Goal: Information Seeking & Learning: Learn about a topic

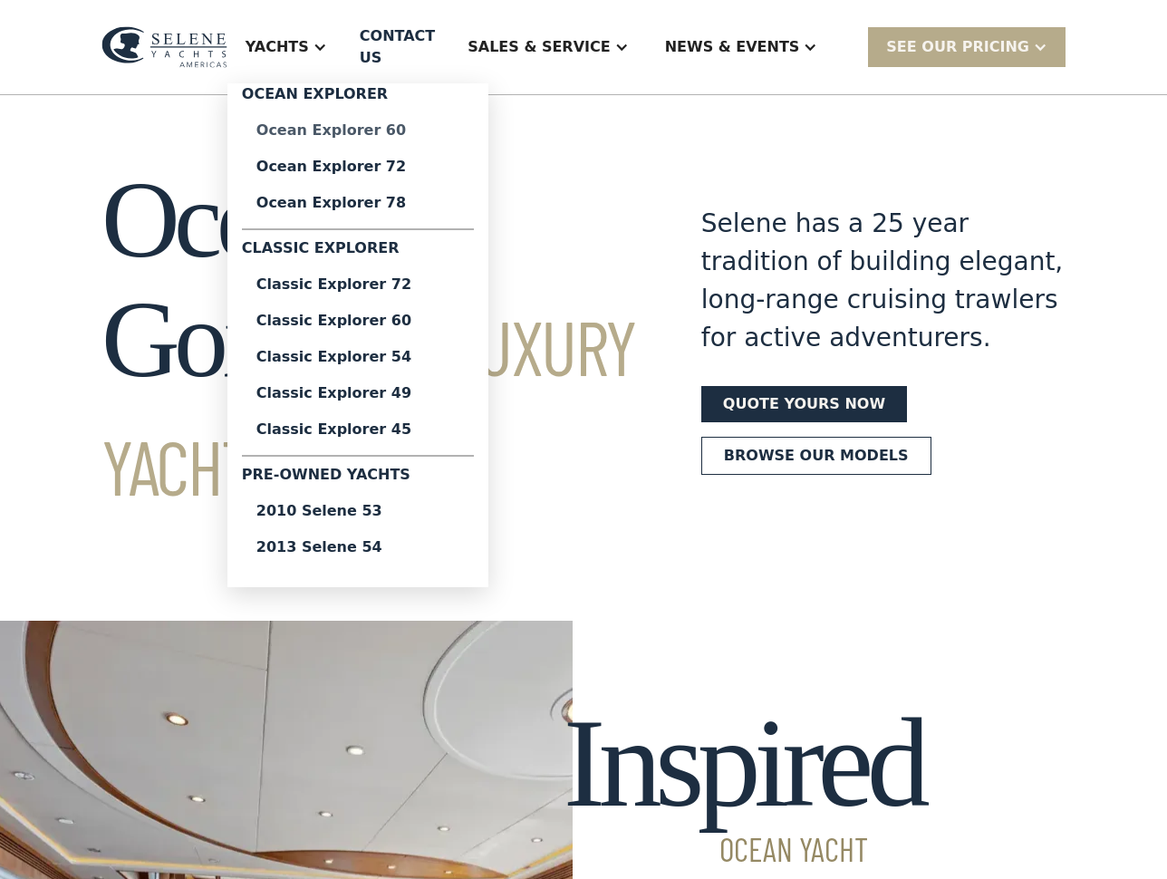
click at [415, 129] on div "Ocean Explorer 60" at bounding box center [357, 130] width 203 height 14
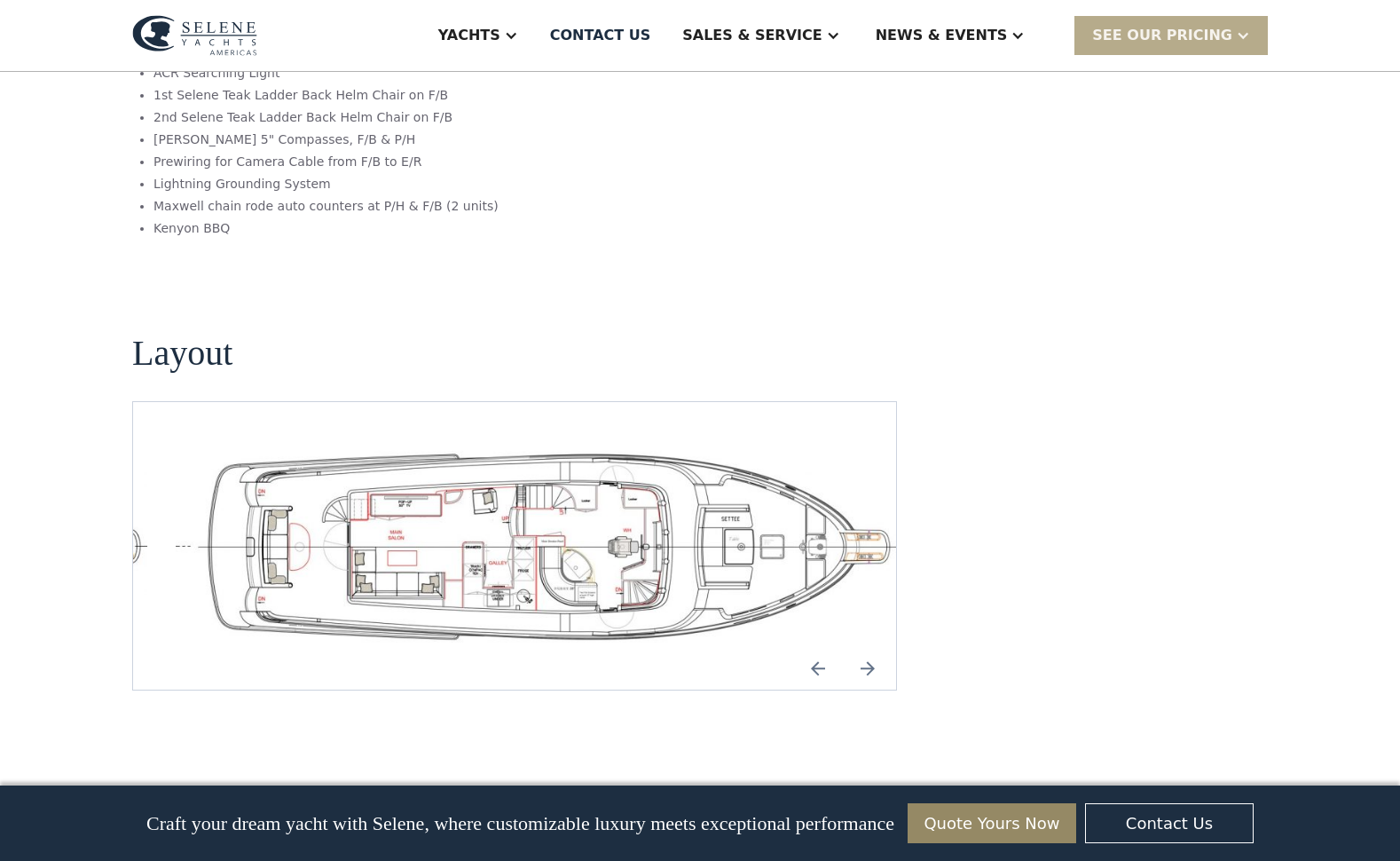
scroll to position [3723, 0]
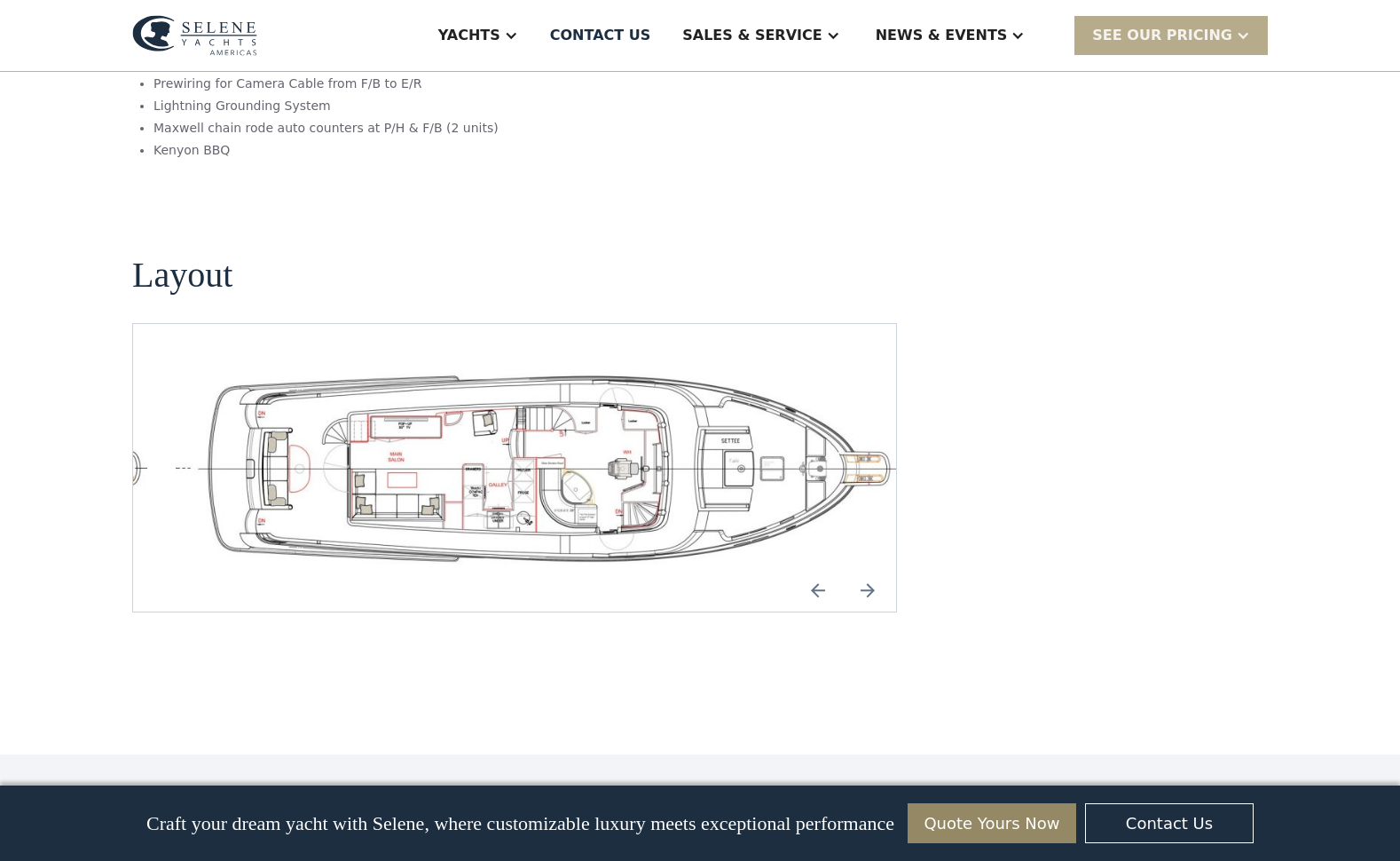
click at [547, 431] on img "open lightbox" at bounding box center [543, 467] width 735 height 203
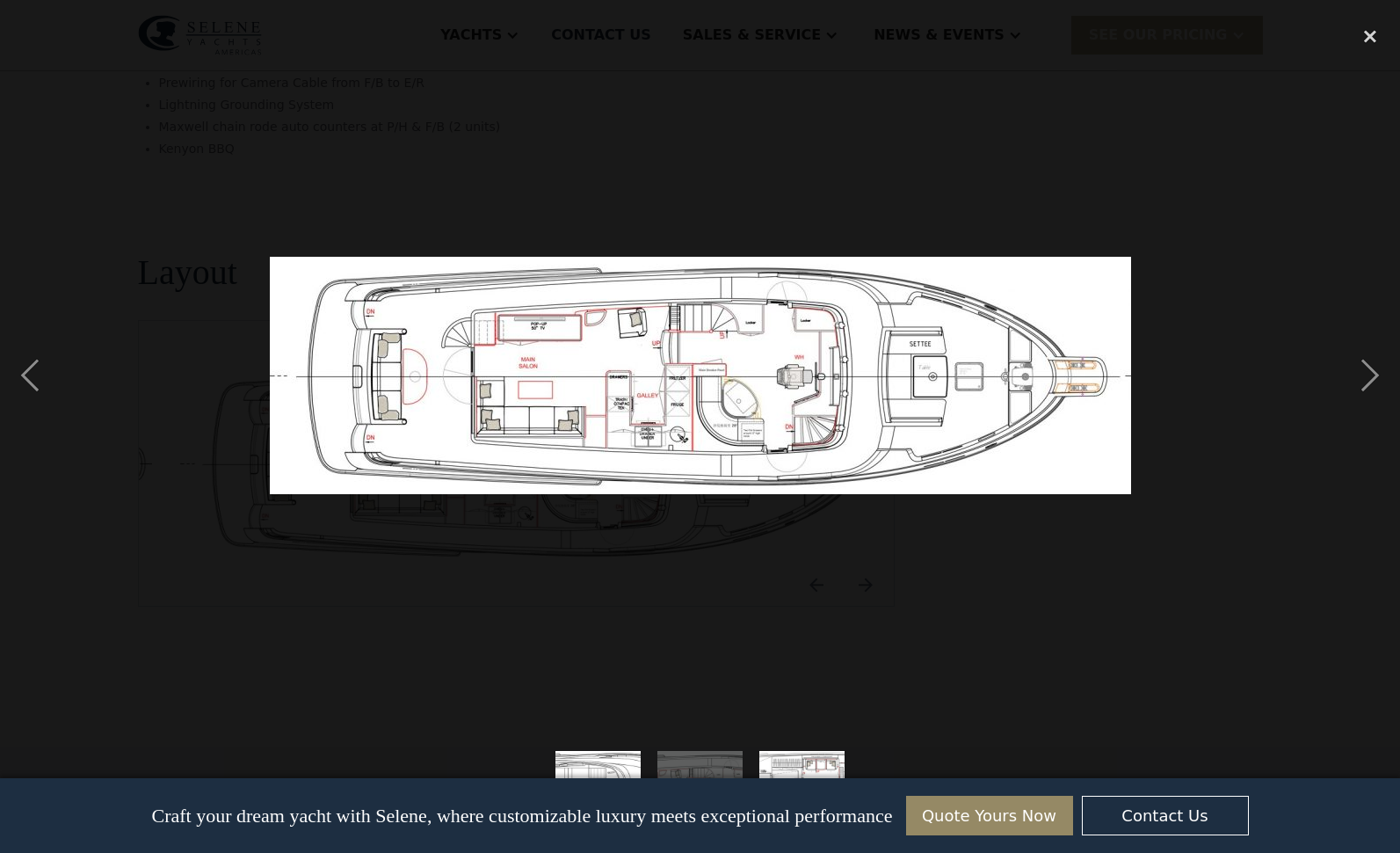
click at [542, 427] on img at bounding box center [700, 376] width 862 height 238
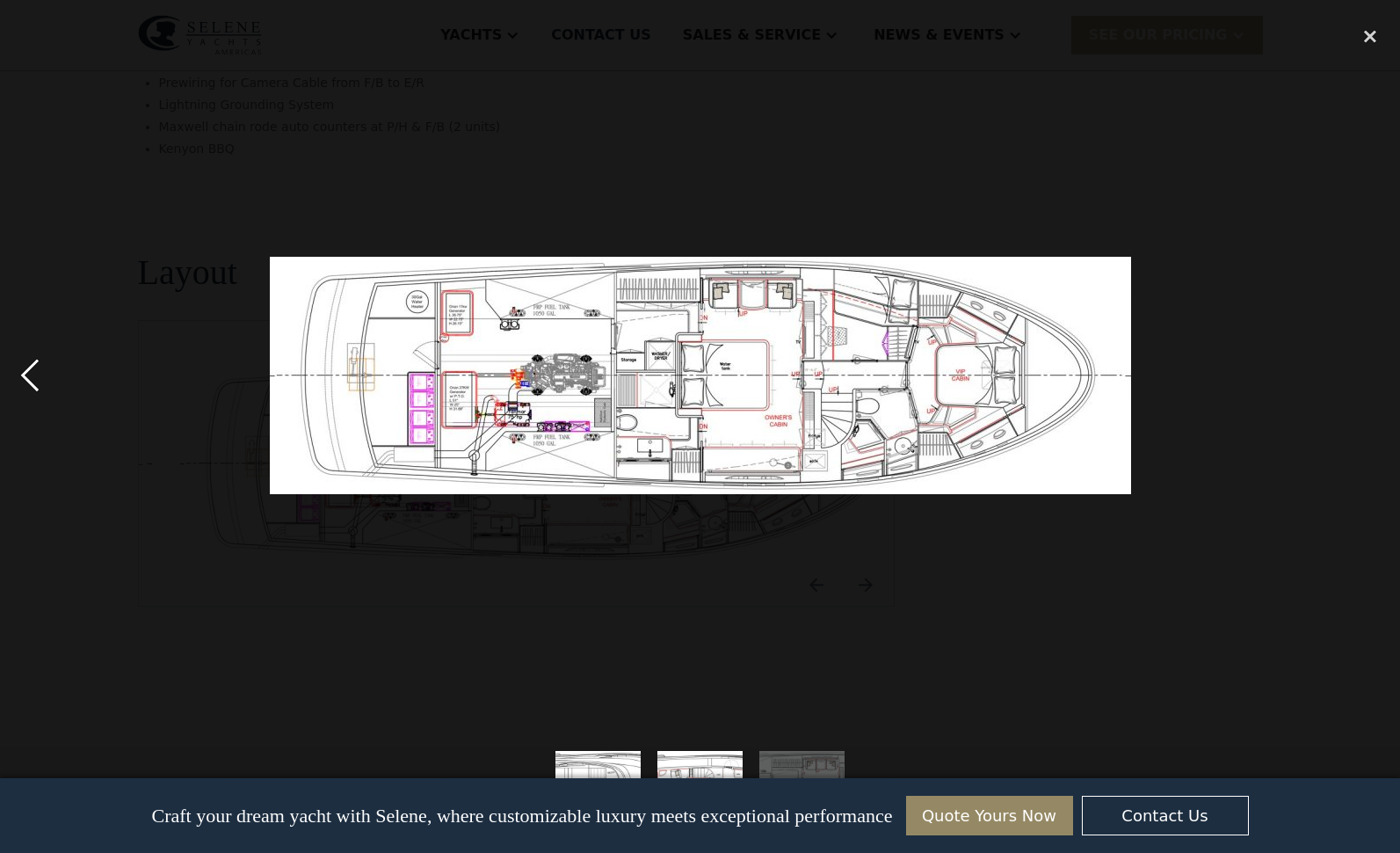
click at [40, 376] on div "previous image" at bounding box center [30, 375] width 60 height 716
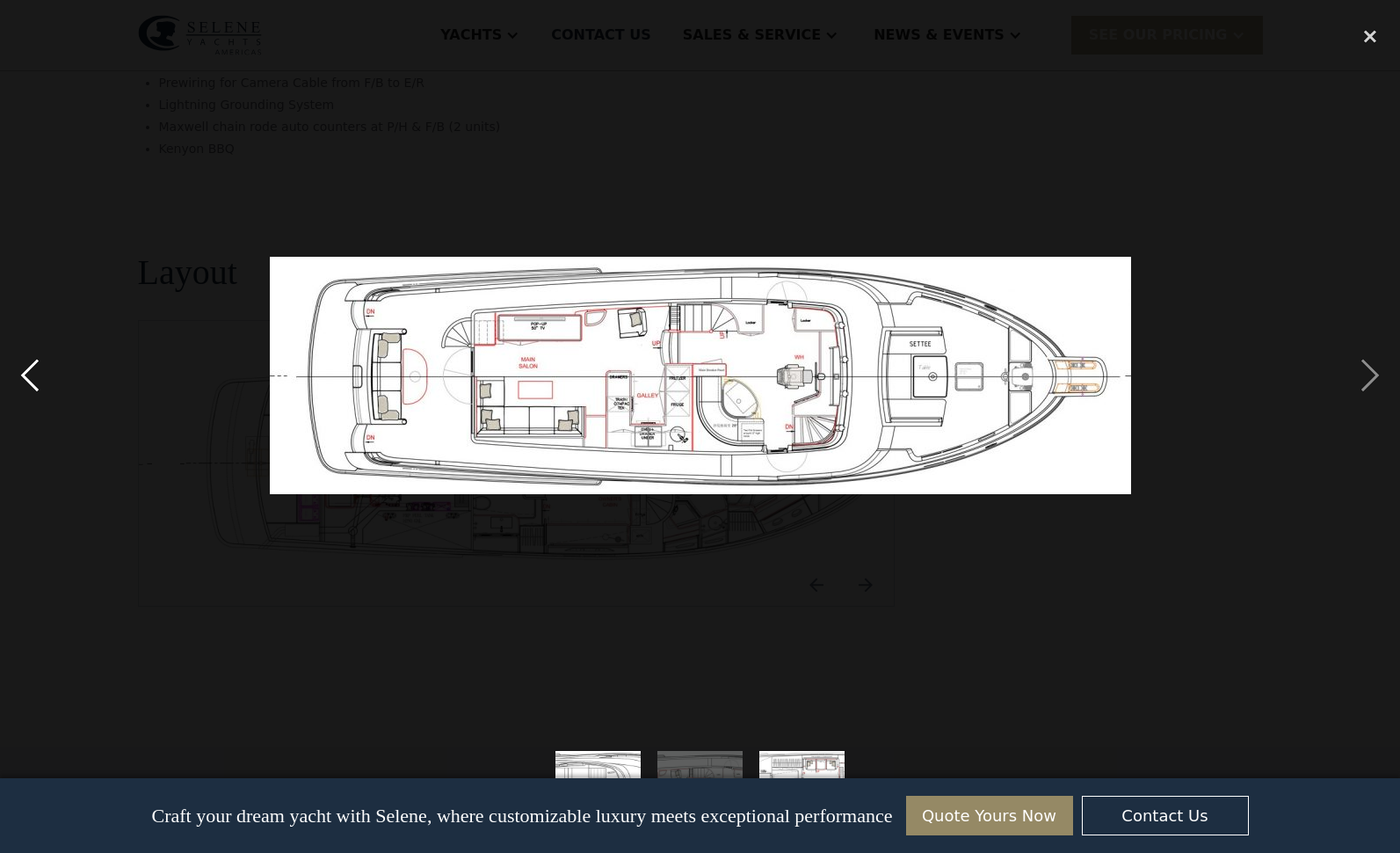
click at [40, 376] on div "previous image" at bounding box center [30, 375] width 60 height 716
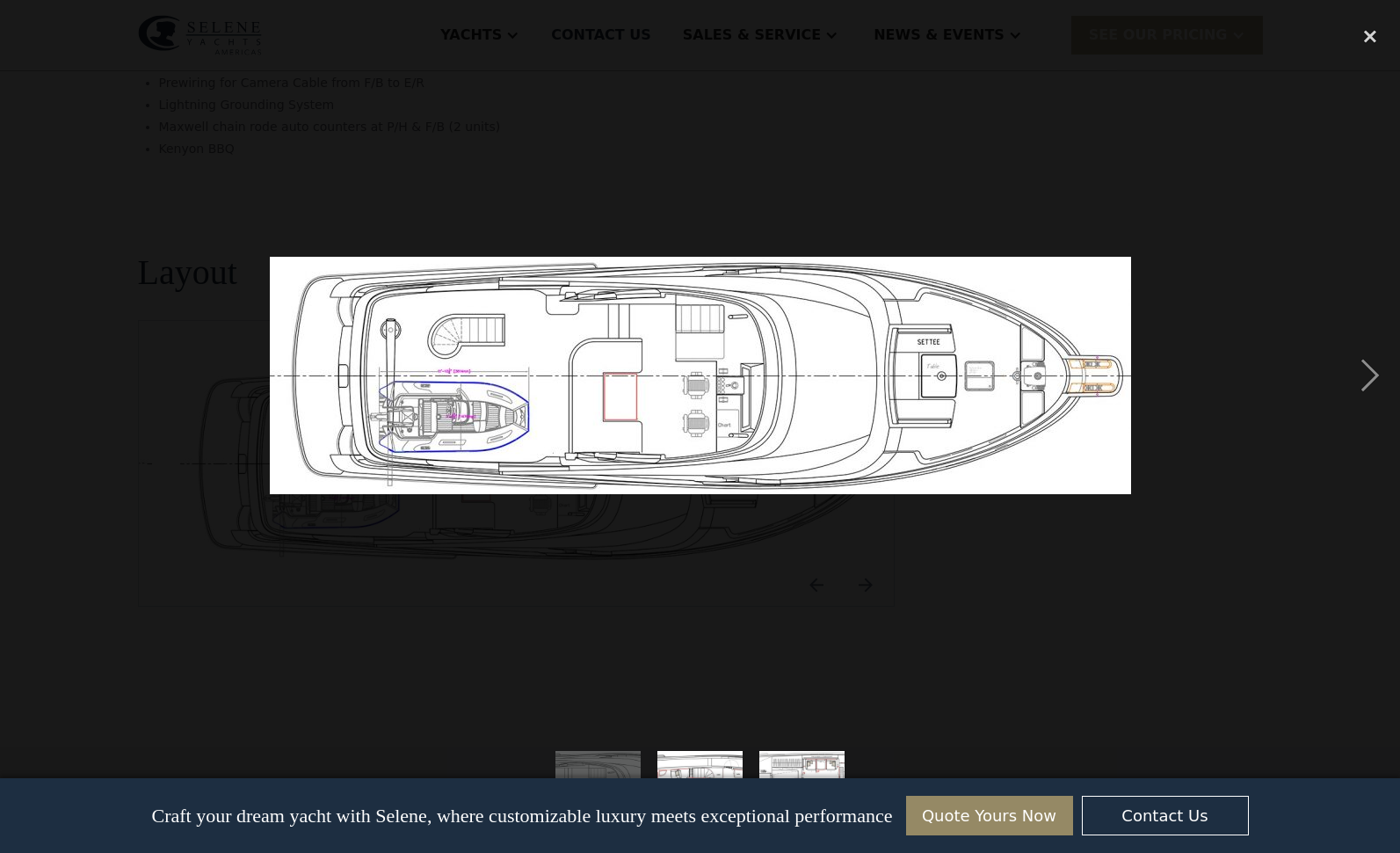
click at [40, 376] on div "previous image" at bounding box center [30, 375] width 60 height 716
click at [1131, 37] on div "close lightbox" at bounding box center [1370, 36] width 60 height 39
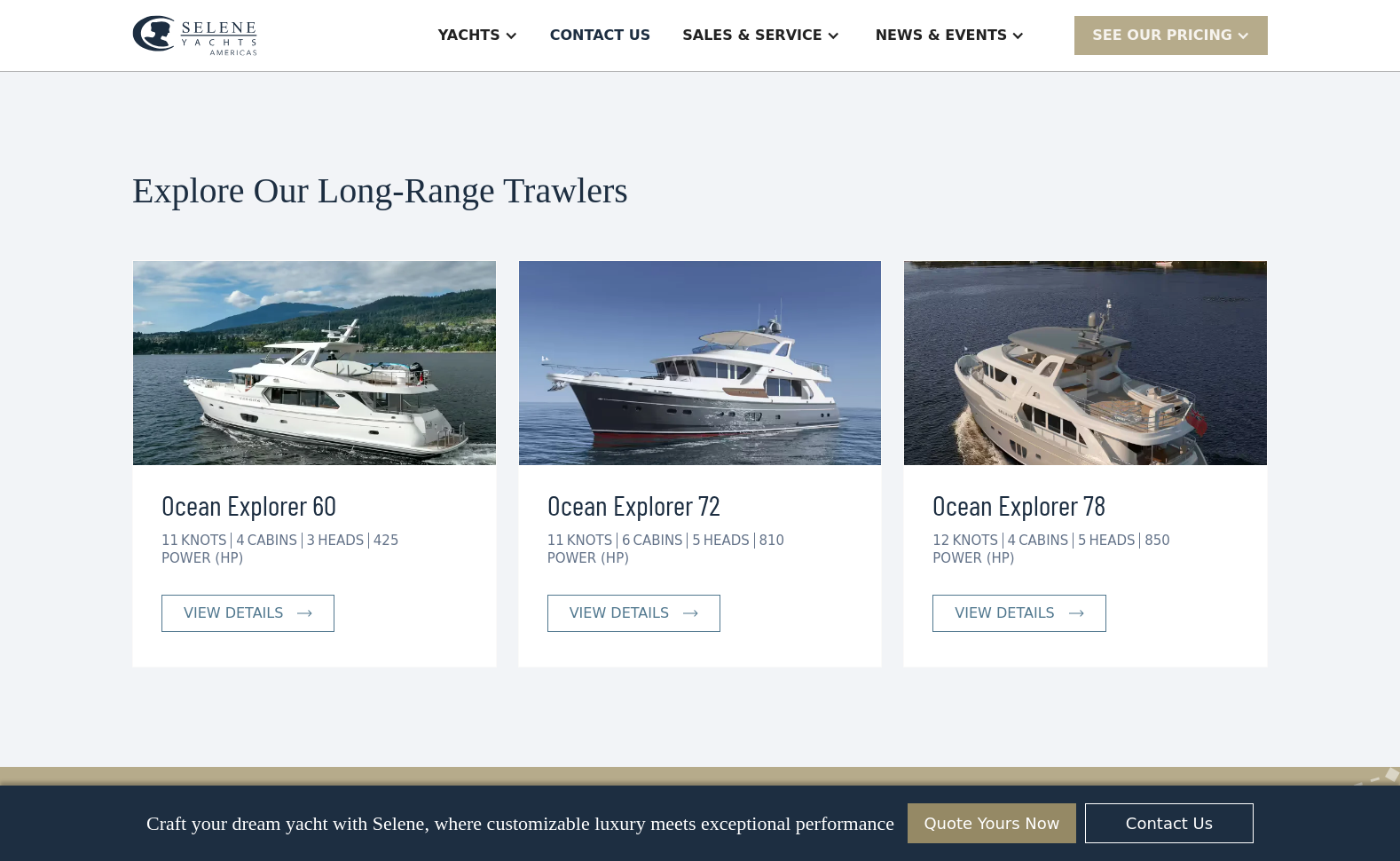
scroll to position [4407, 0]
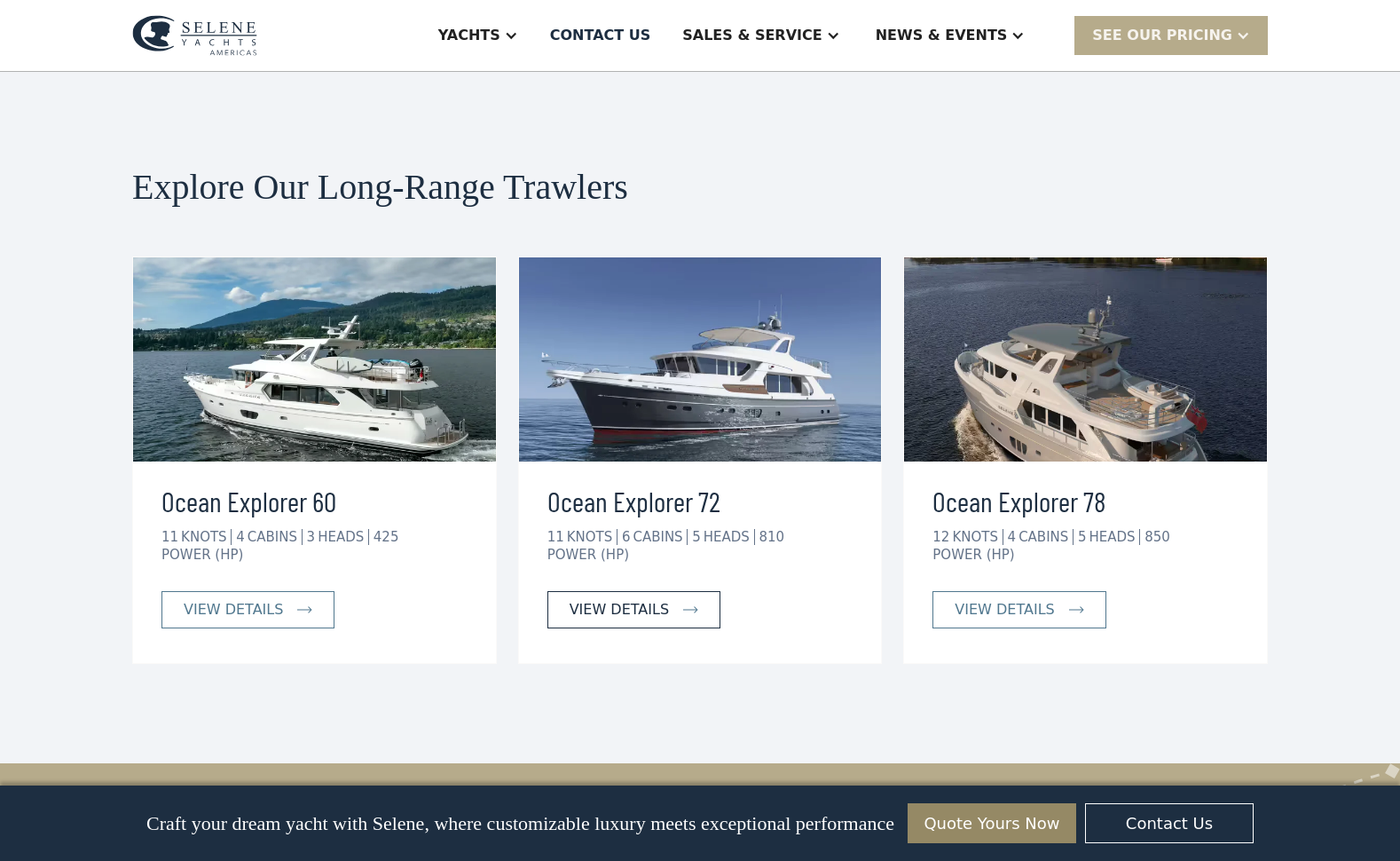
click at [660, 598] on div "view details" at bounding box center [619, 609] width 99 height 22
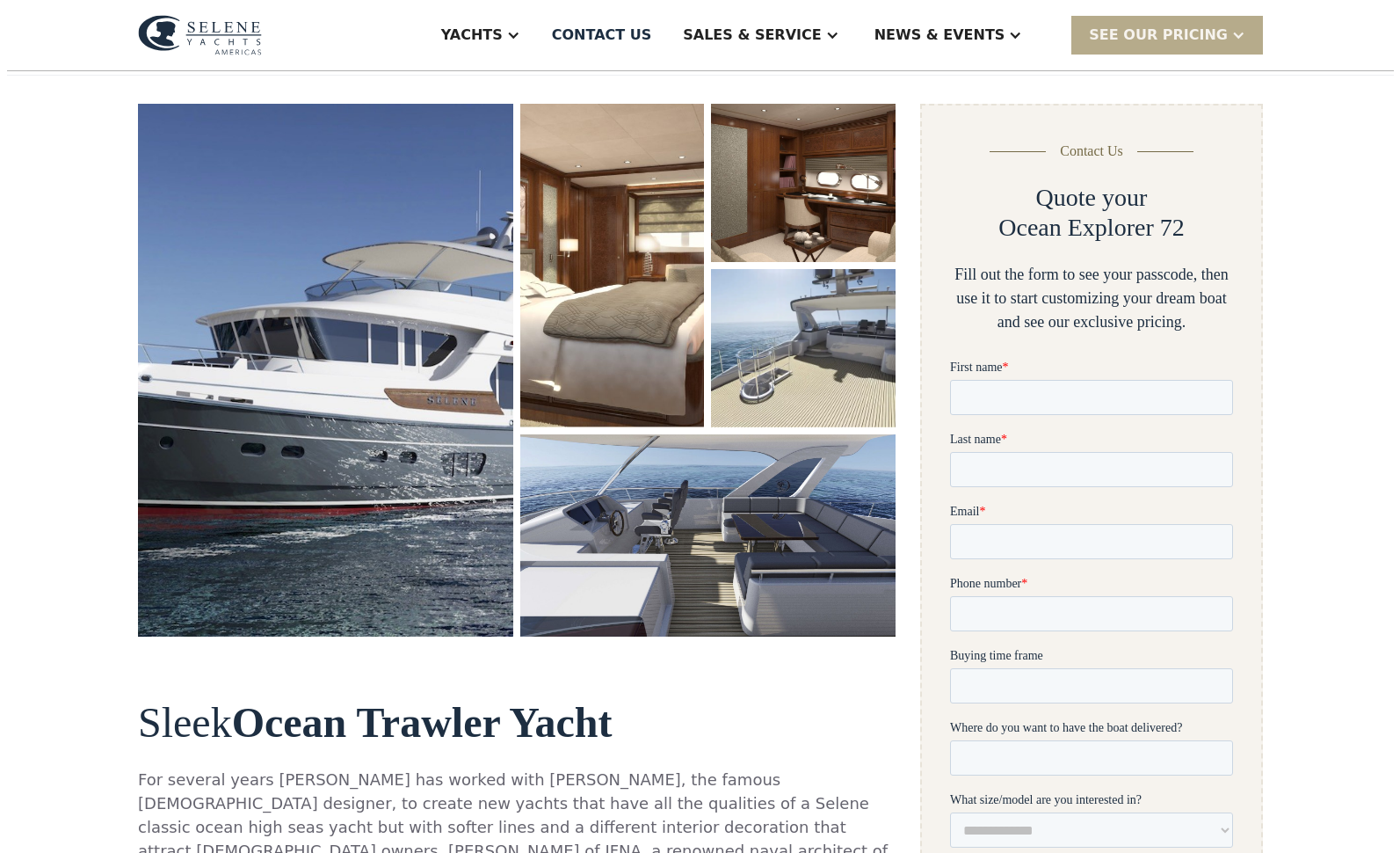
scroll to position [234, 0]
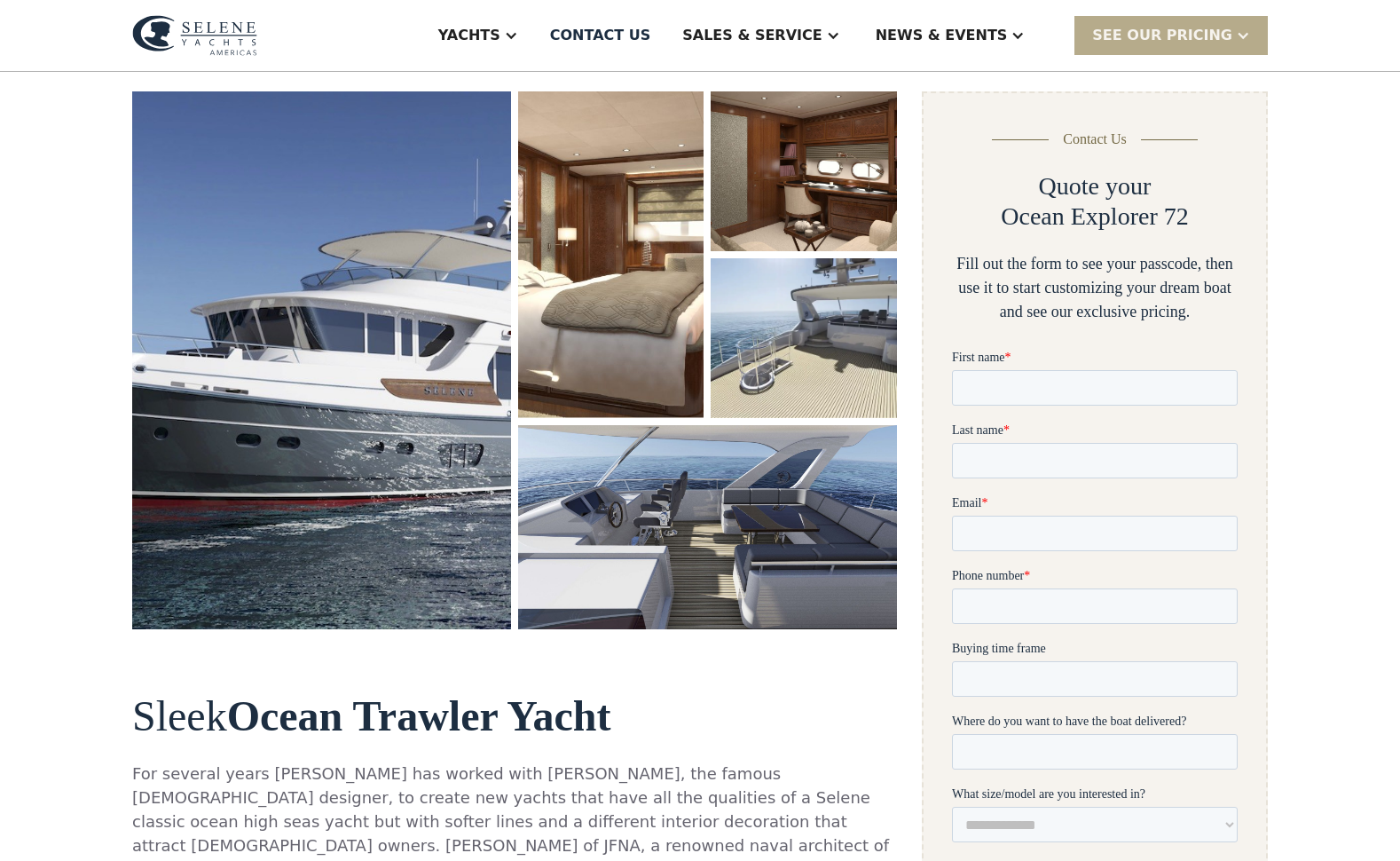
click at [679, 527] on img "open lightbox" at bounding box center [707, 527] width 379 height 204
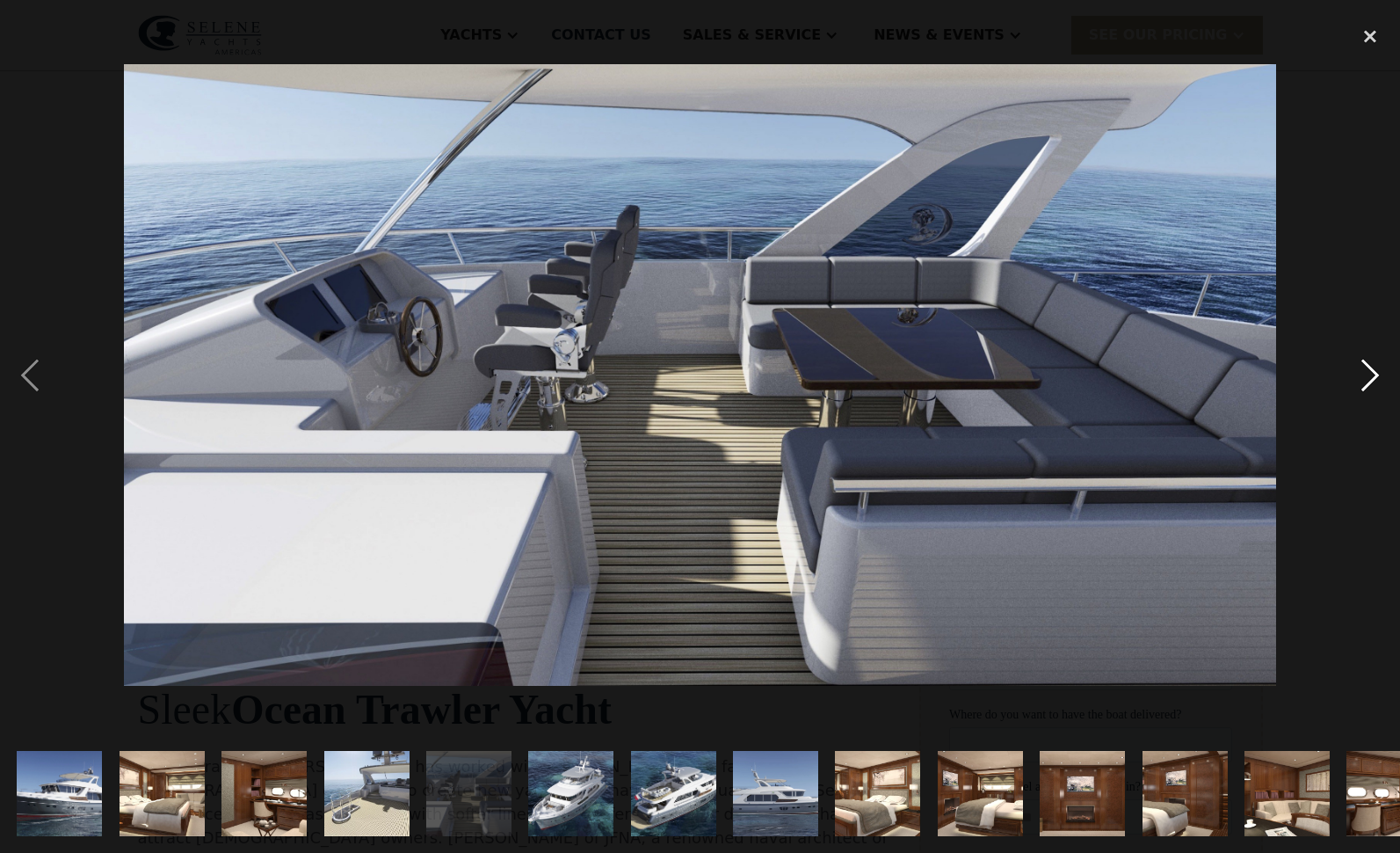
click at [1371, 366] on div "next image" at bounding box center [1370, 375] width 60 height 716
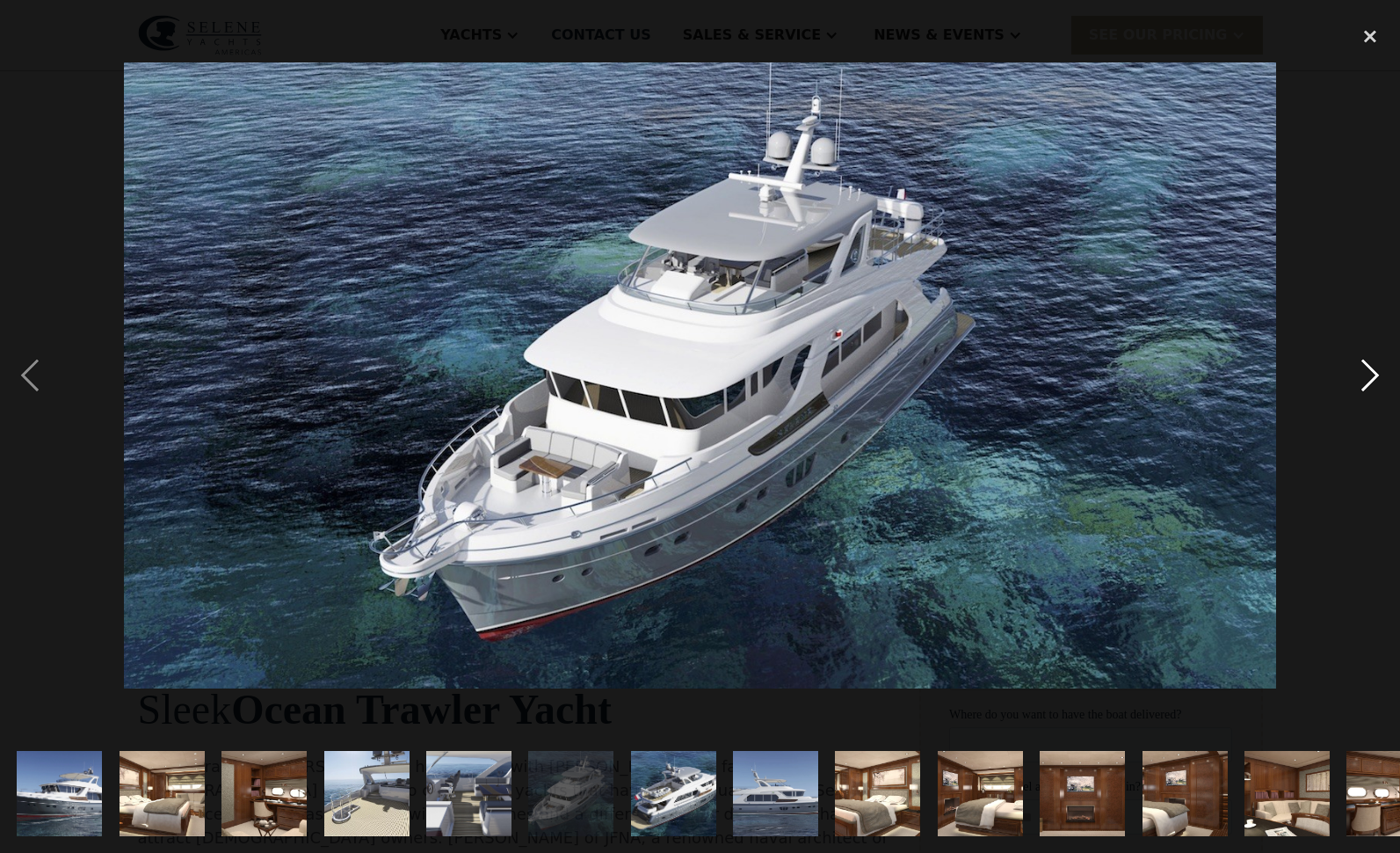
click at [1371, 366] on div "next image" at bounding box center [1370, 375] width 60 height 716
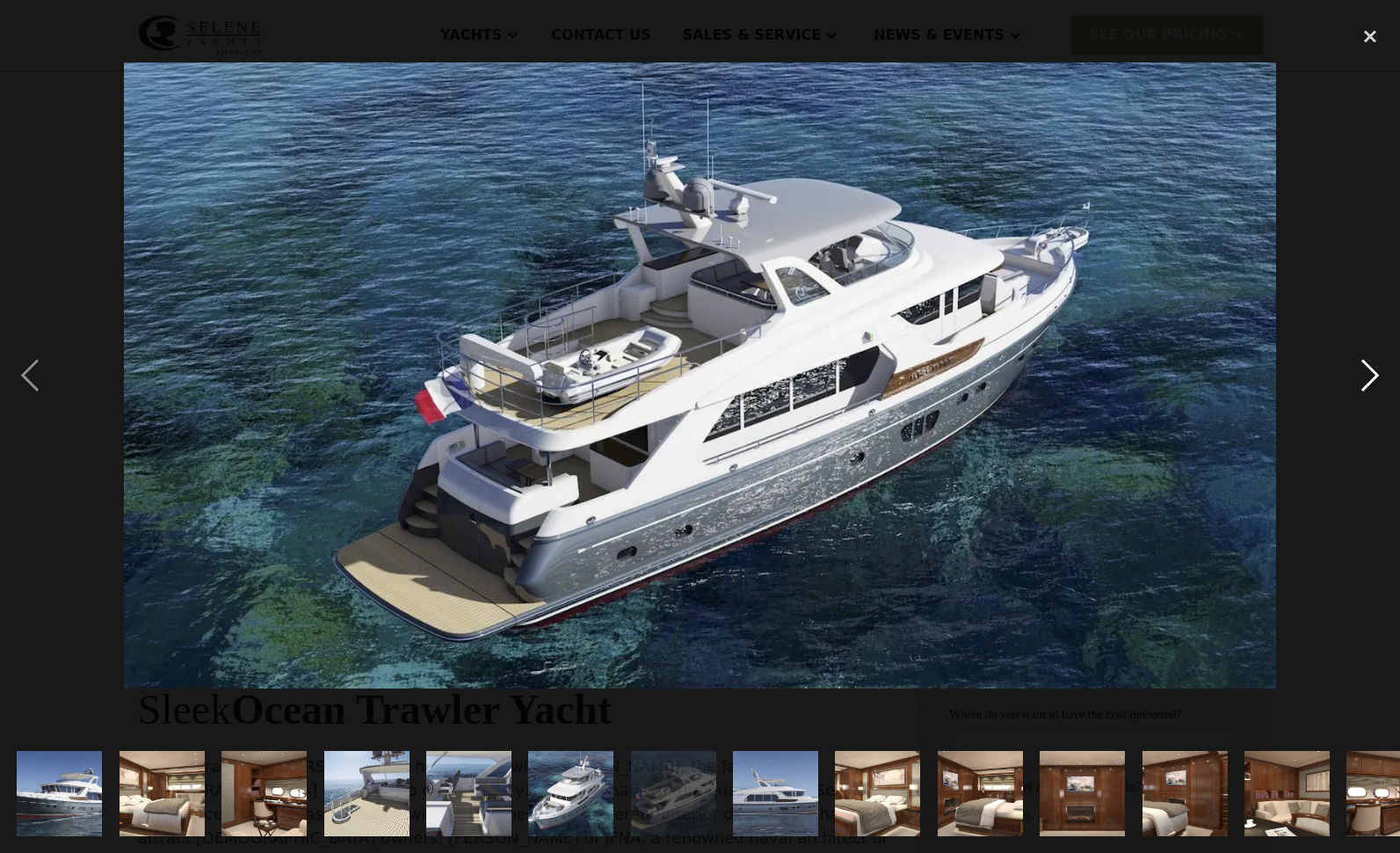
click at [1371, 366] on div "next image" at bounding box center [1370, 375] width 60 height 716
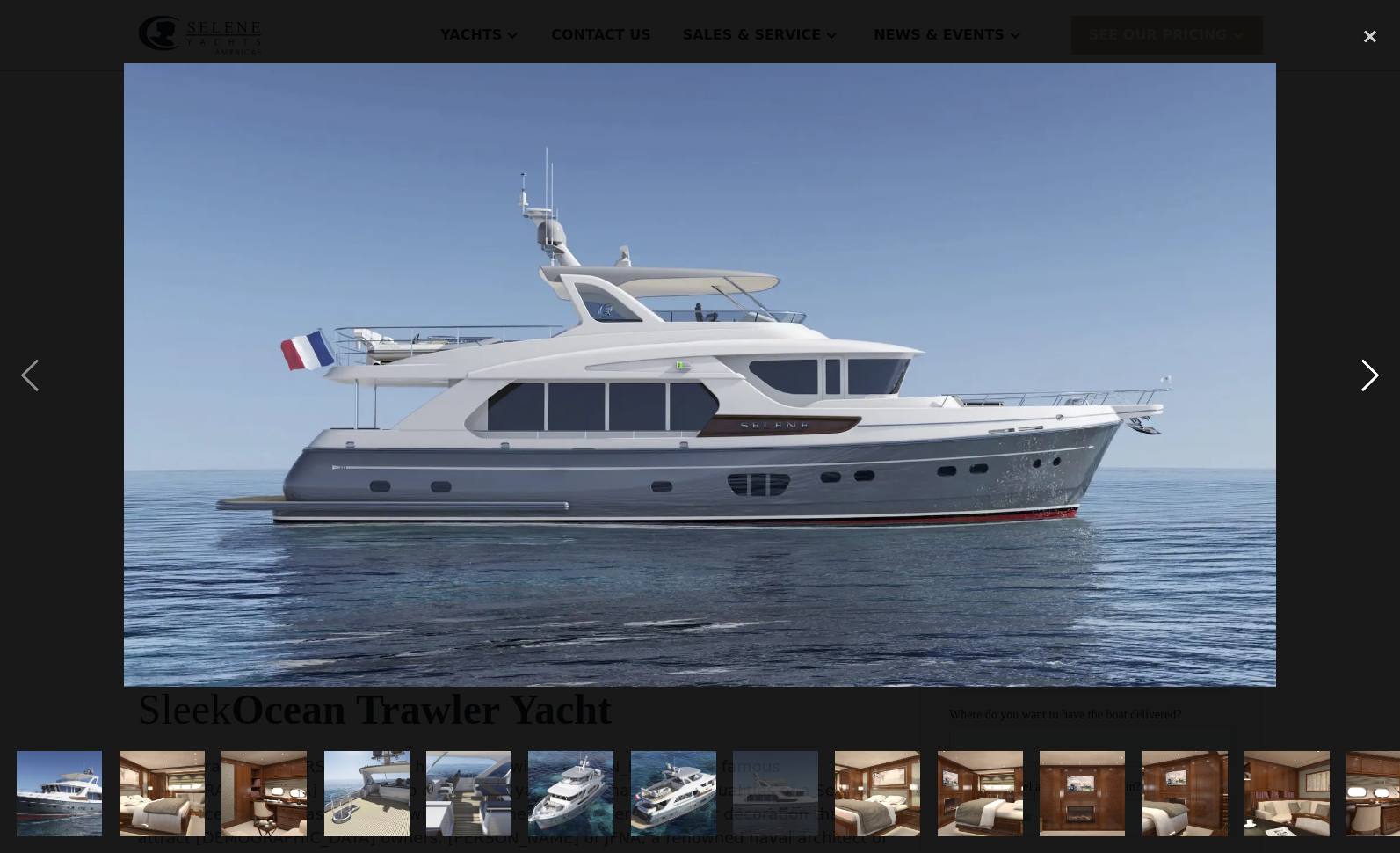
click at [1371, 366] on div "next image" at bounding box center [1370, 375] width 60 height 716
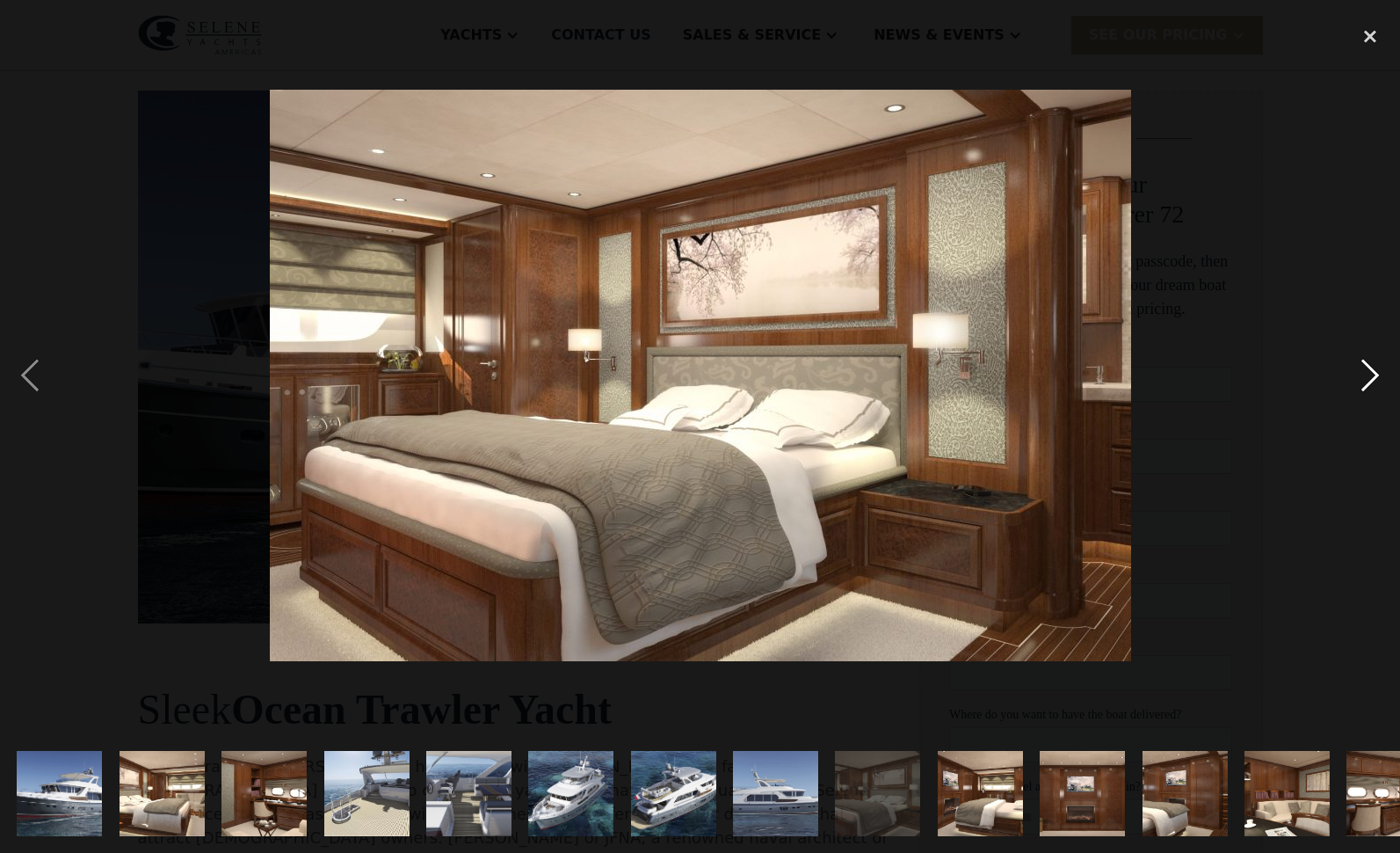
click at [1371, 366] on div "next image" at bounding box center [1370, 375] width 60 height 716
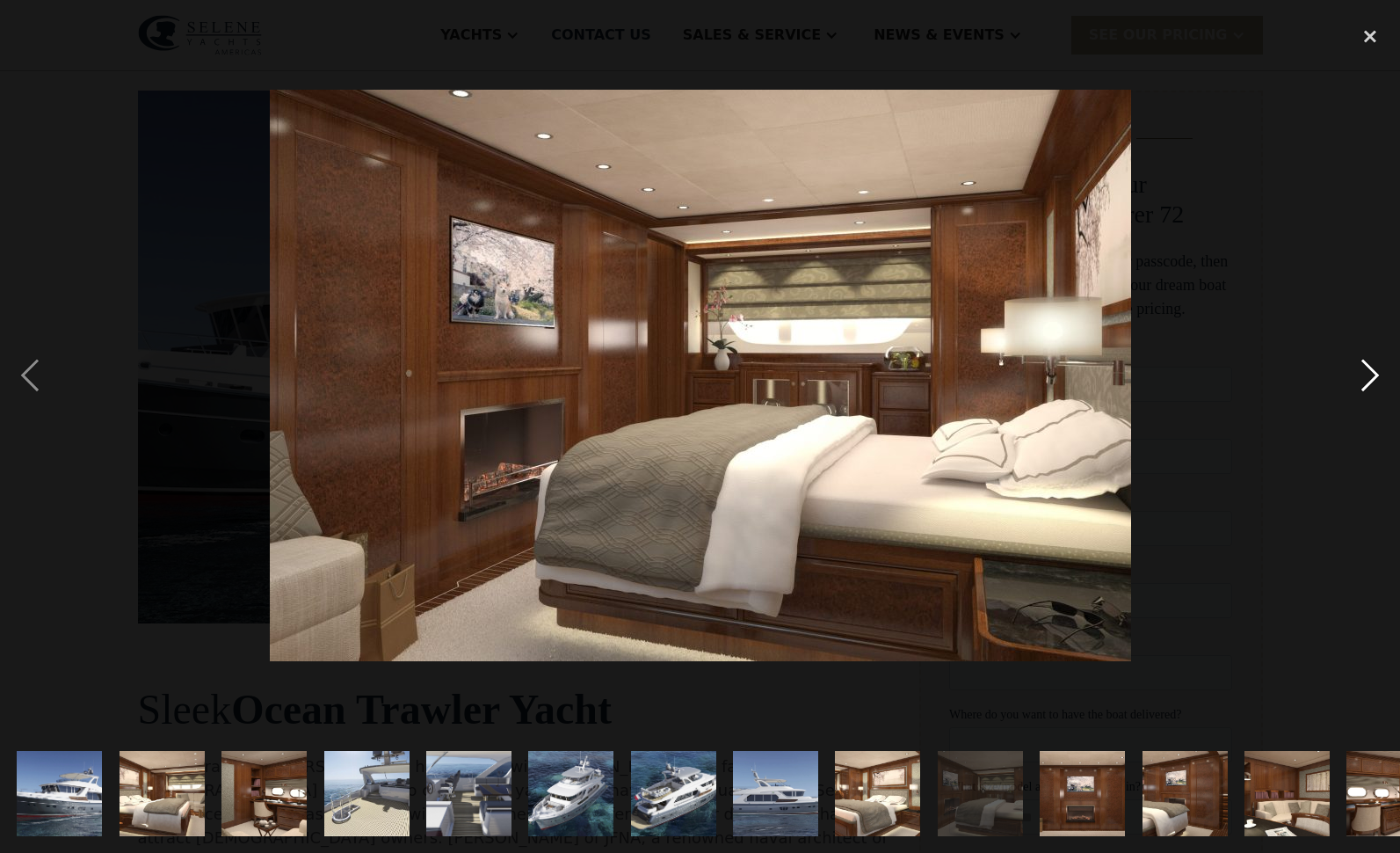
scroll to position [0, 0]
click at [1371, 366] on div "next image" at bounding box center [1370, 375] width 60 height 716
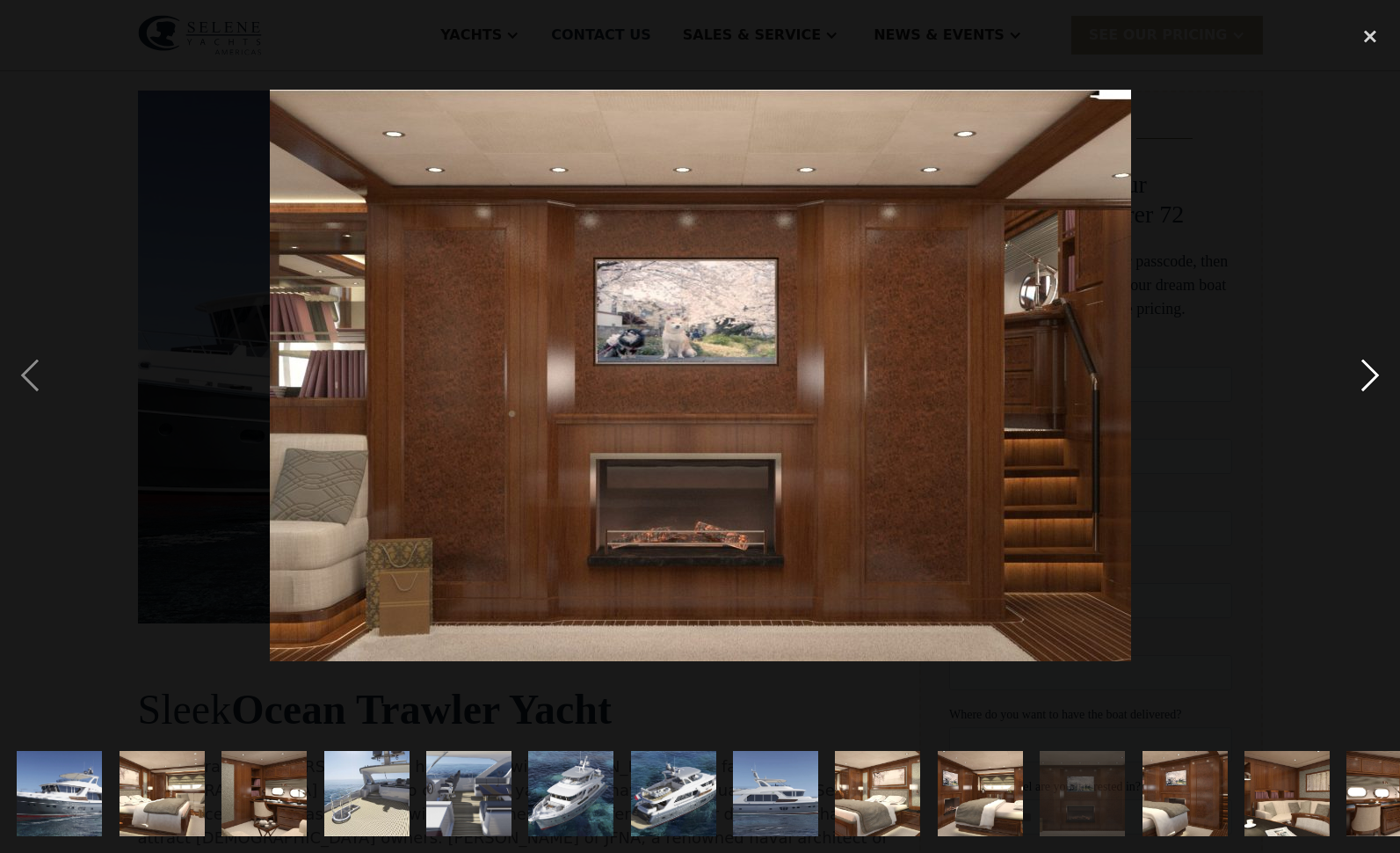
click at [1371, 366] on div "next image" at bounding box center [1370, 375] width 60 height 716
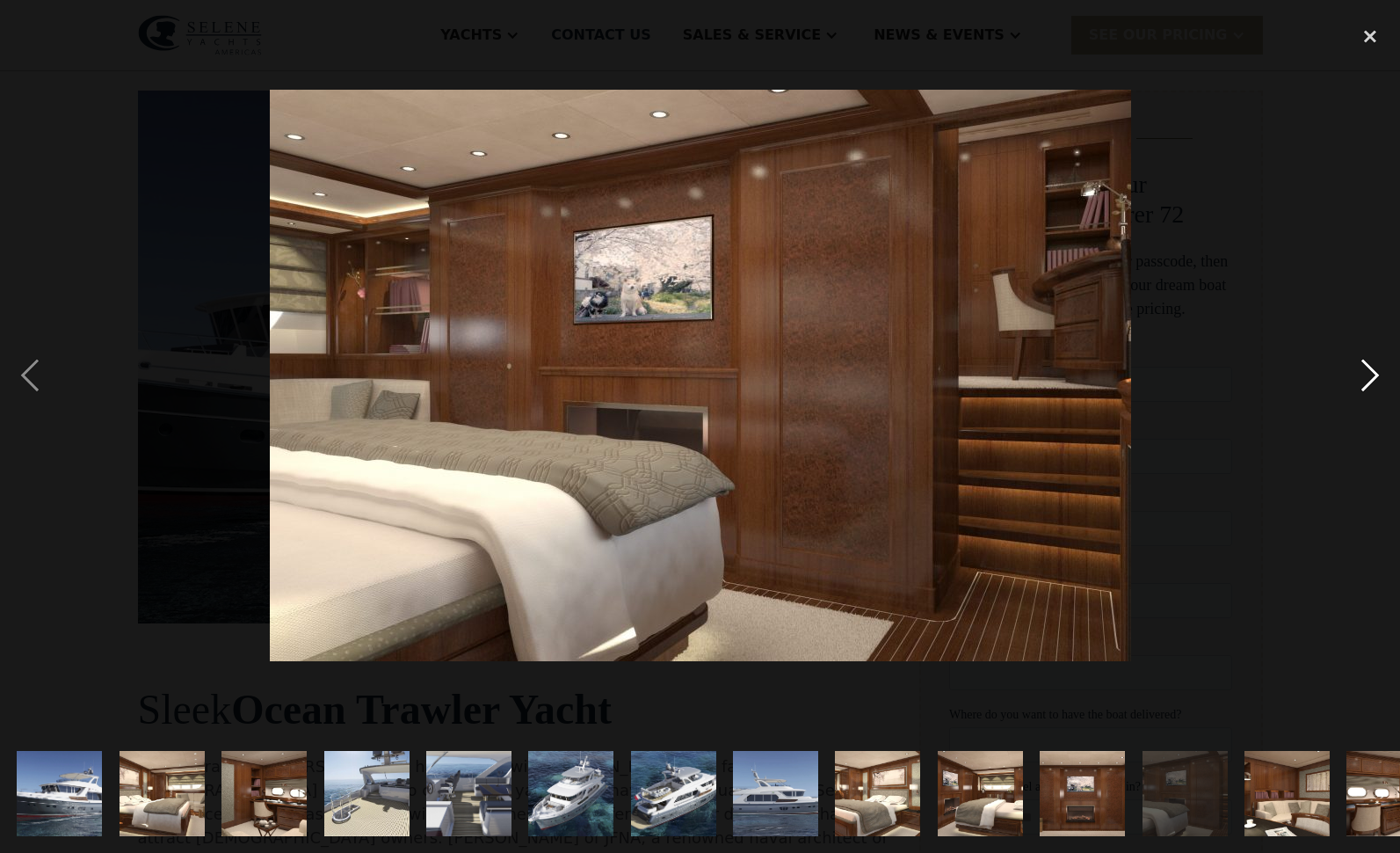
click at [1371, 366] on div "next image" at bounding box center [1370, 375] width 60 height 716
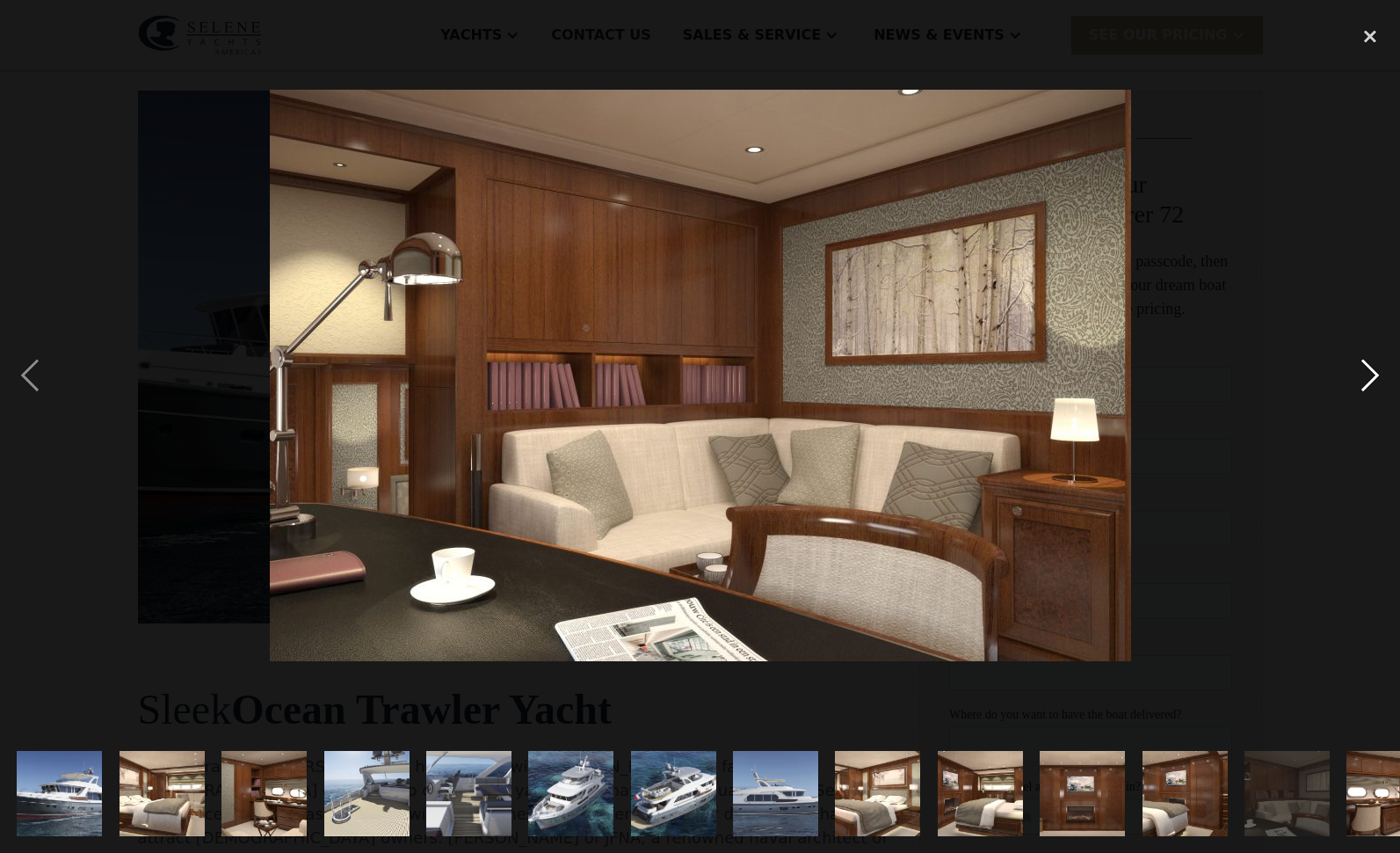
click at [1371, 366] on div "next image" at bounding box center [1370, 375] width 60 height 716
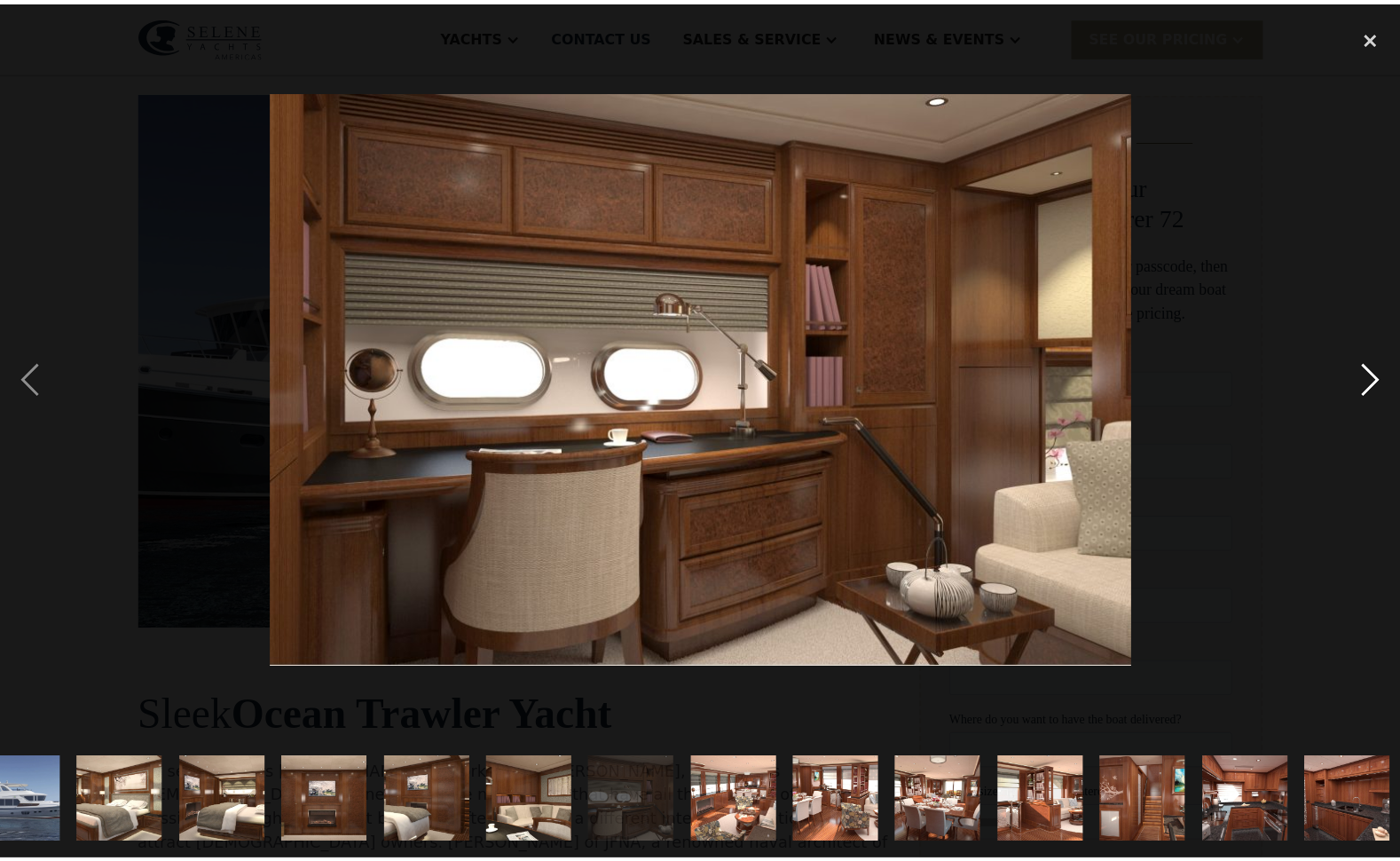
scroll to position [0, 772]
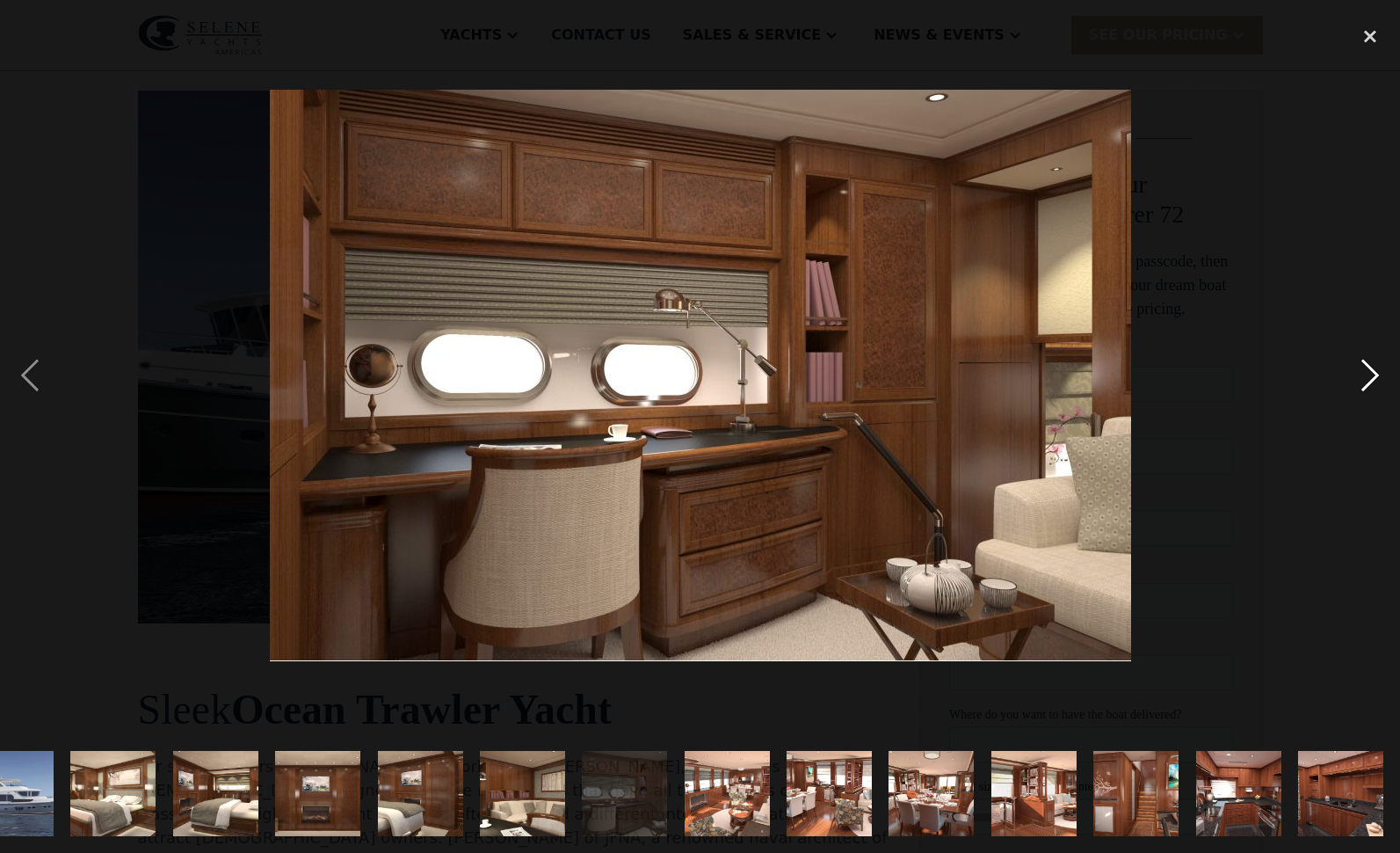
click at [1371, 366] on div "next image" at bounding box center [1370, 375] width 60 height 716
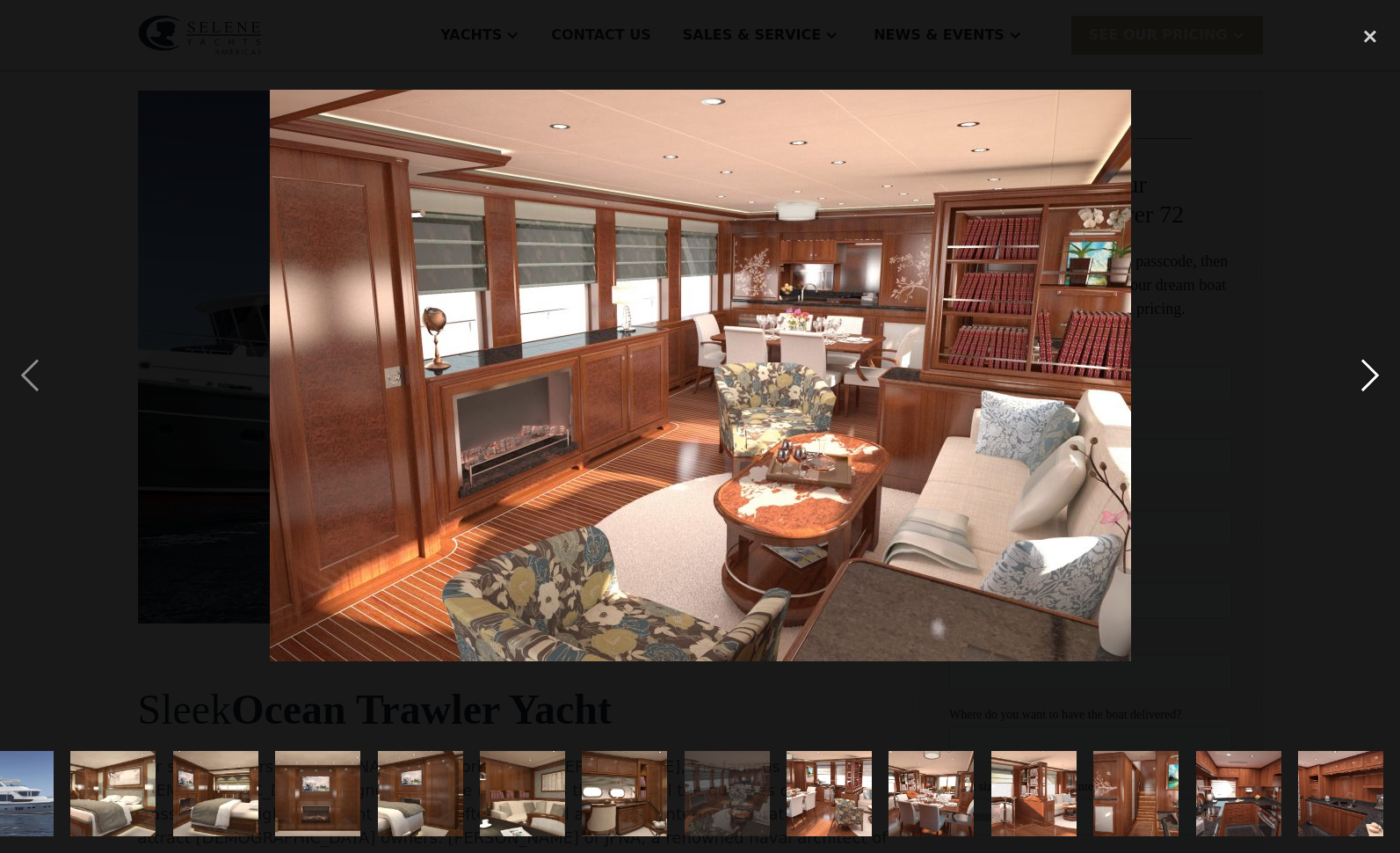
click at [1370, 368] on div "next image" at bounding box center [1370, 375] width 60 height 716
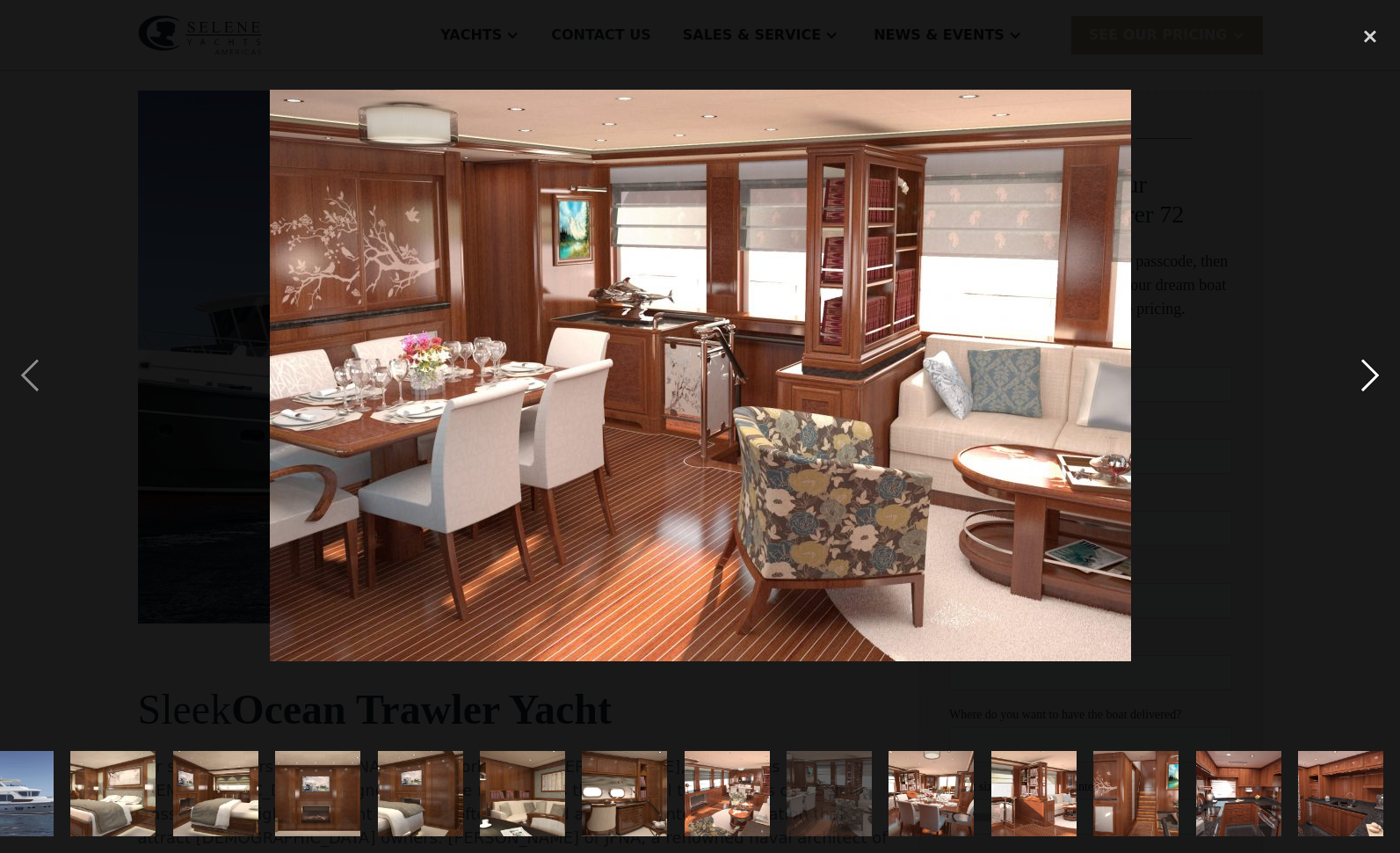
click at [1370, 368] on div "next image" at bounding box center [1370, 375] width 60 height 716
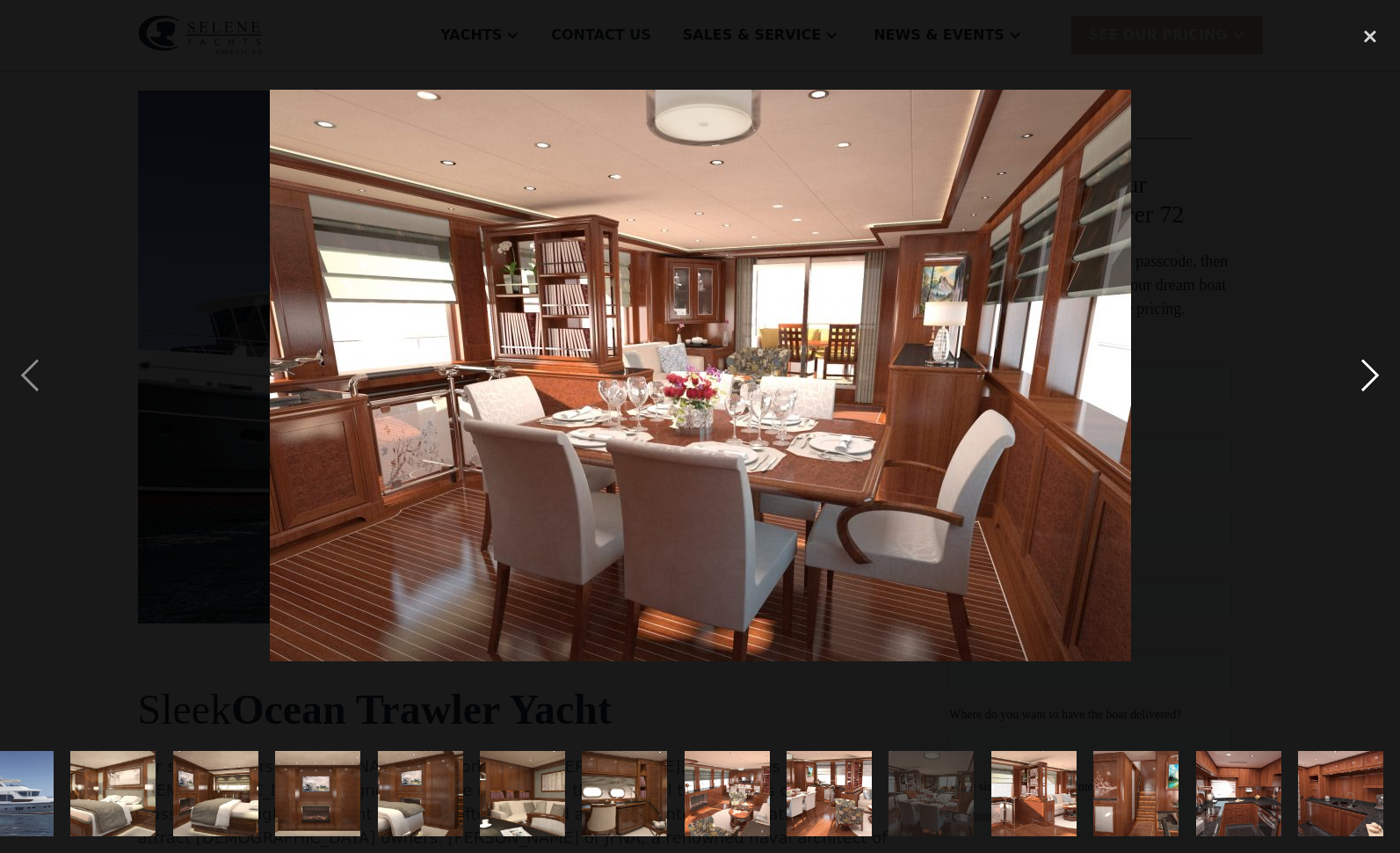
click at [1370, 366] on div "next image" at bounding box center [1370, 375] width 60 height 716
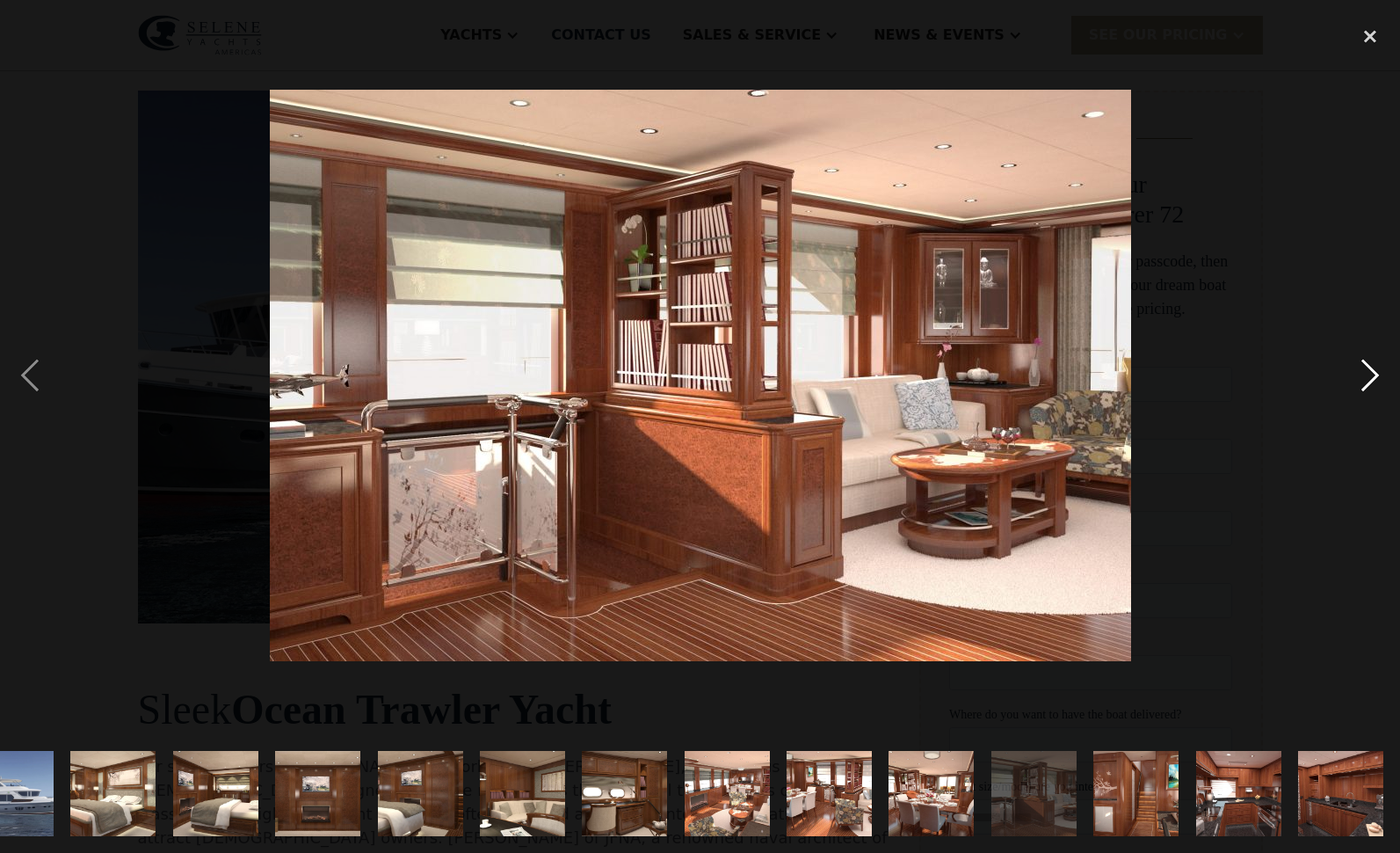
click at [1370, 365] on div "next image" at bounding box center [1370, 375] width 60 height 716
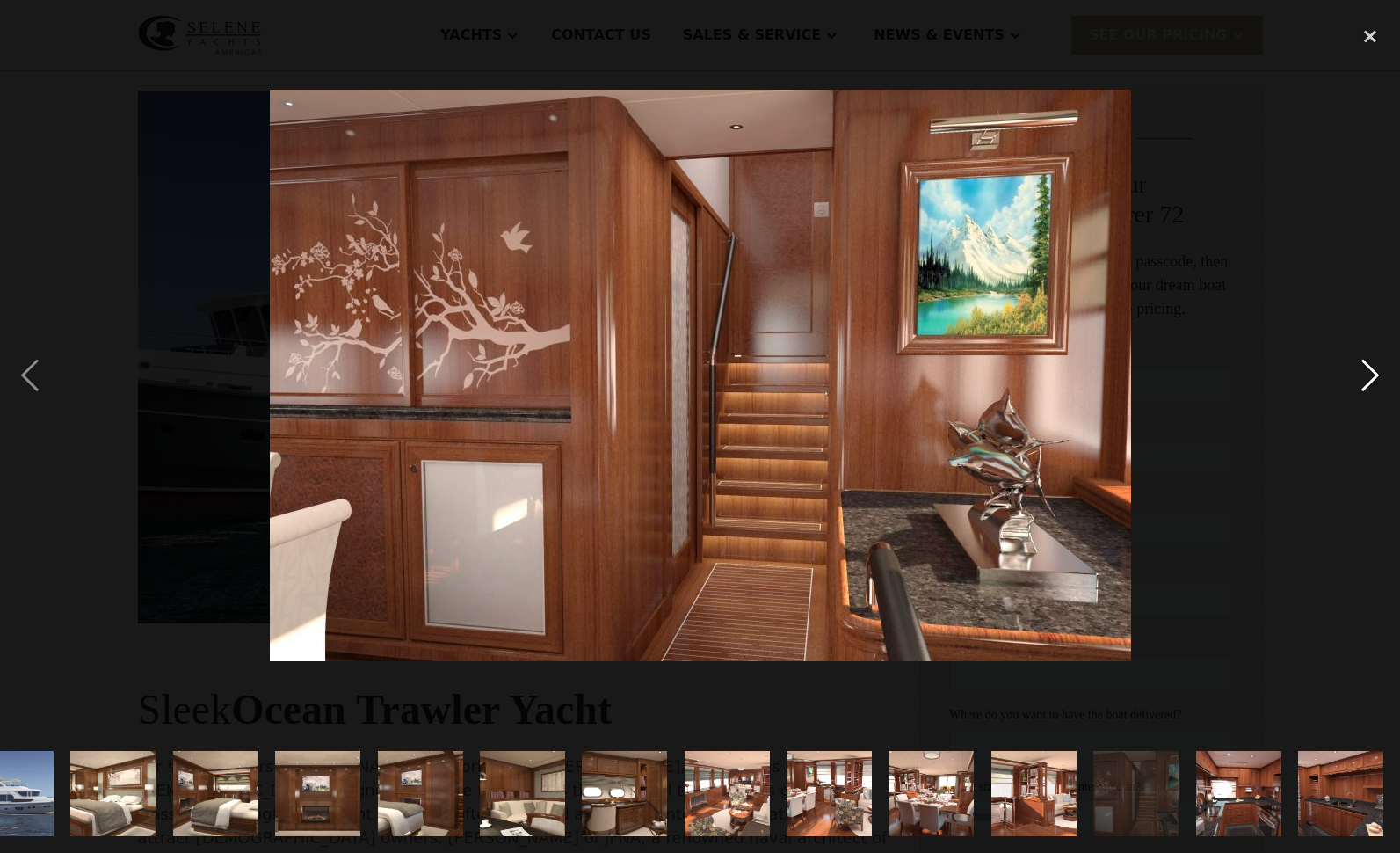
click at [1370, 365] on div "next image" at bounding box center [1370, 375] width 60 height 716
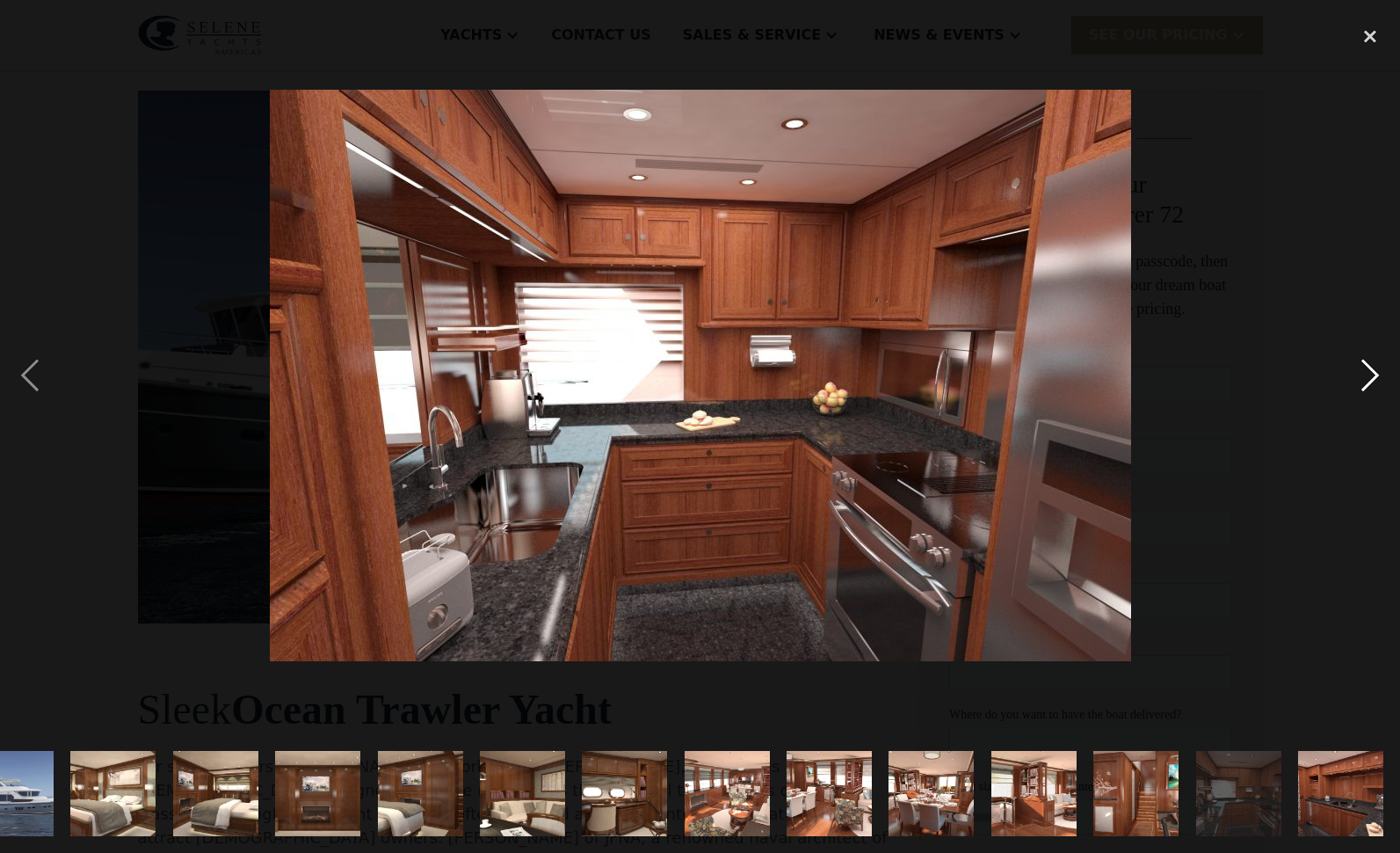
click at [1370, 365] on div "next image" at bounding box center [1370, 375] width 60 height 716
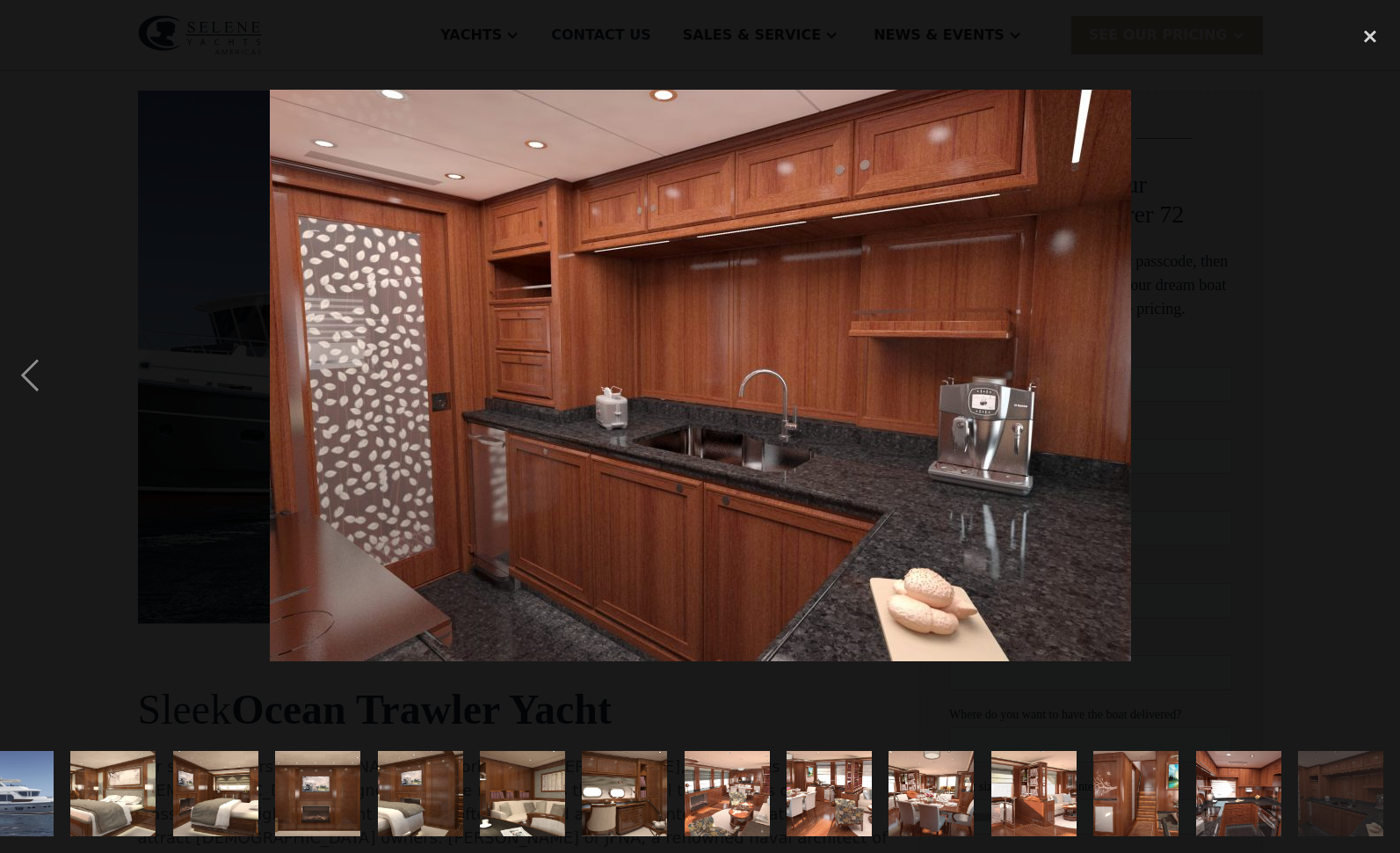
click at [1370, 365] on div "next image" at bounding box center [1370, 375] width 60 height 716
click at [1370, 33] on div "close lightbox" at bounding box center [1370, 36] width 60 height 39
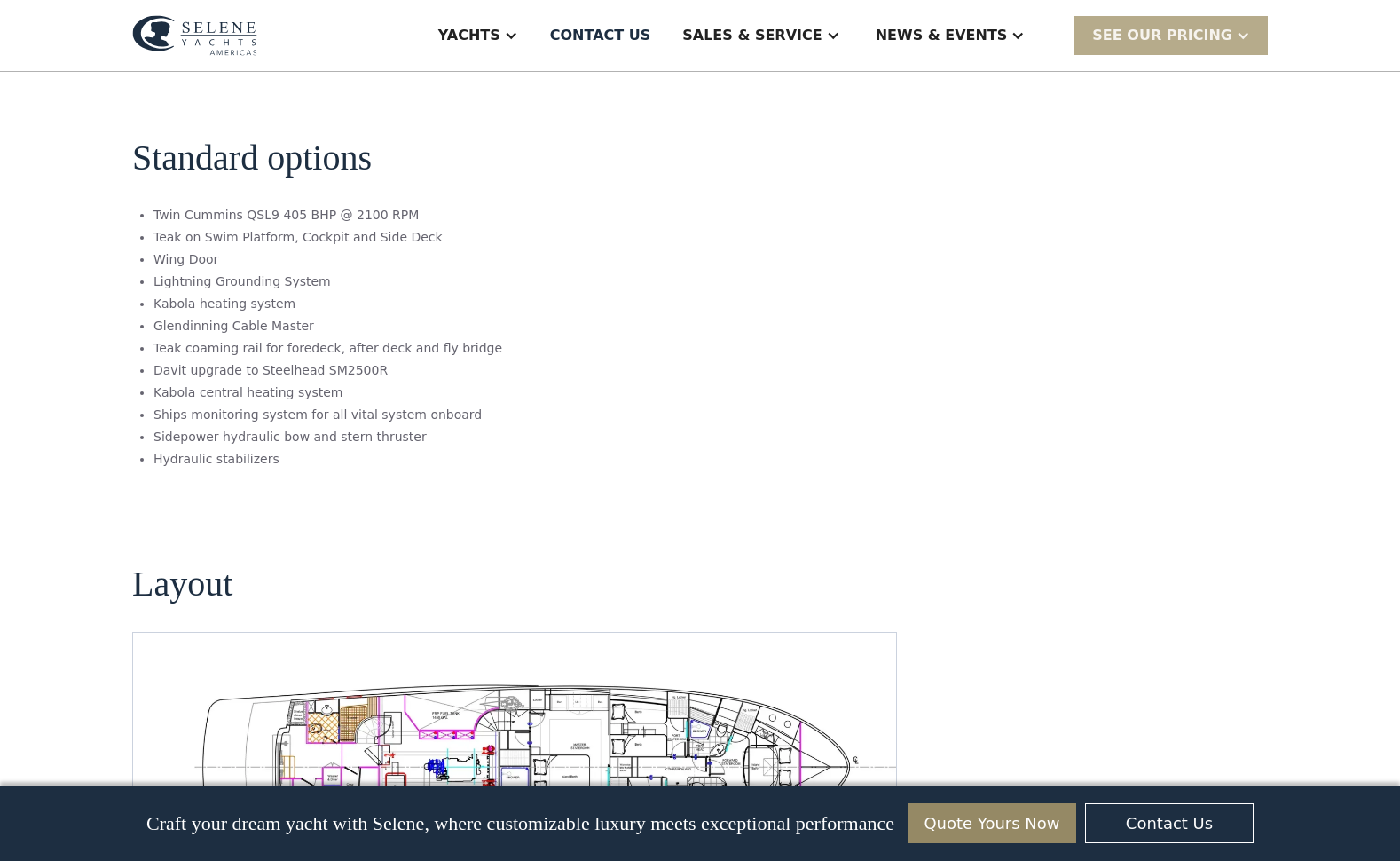
scroll to position [2747, 0]
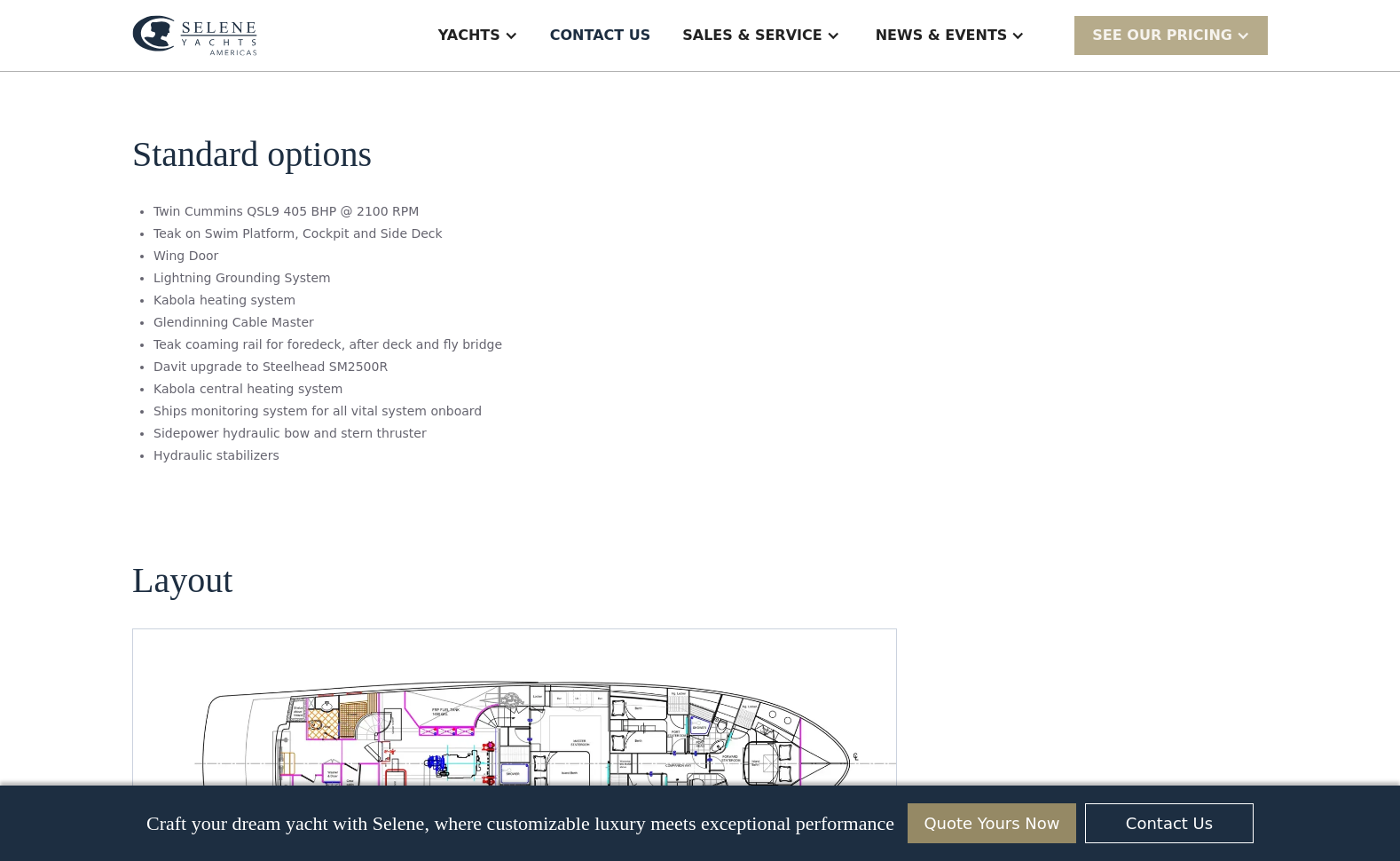
click at [371, 672] on img "open lightbox" at bounding box center [543, 761] width 735 height 179
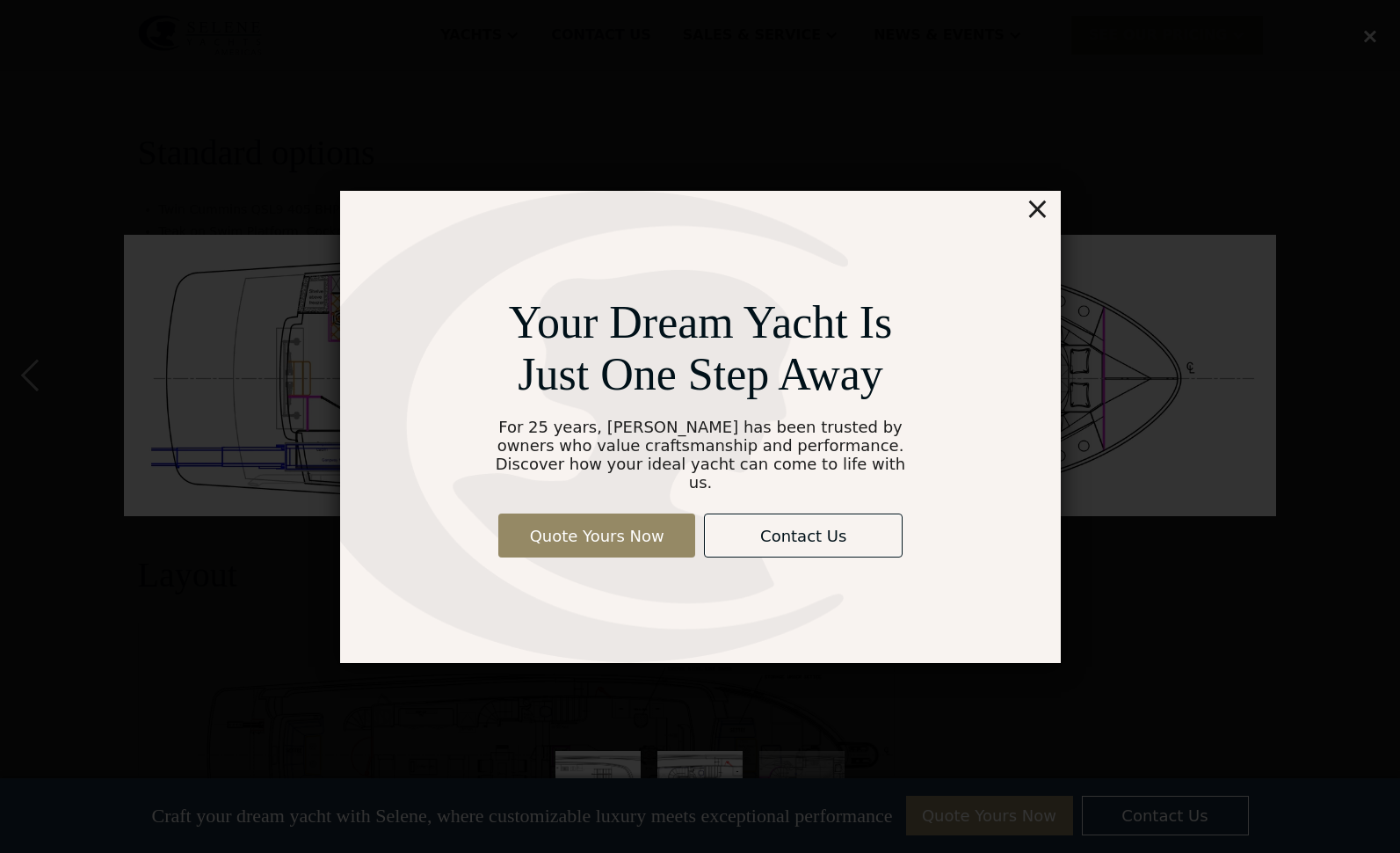
click at [1038, 218] on div "×" at bounding box center [1036, 209] width 25 height 35
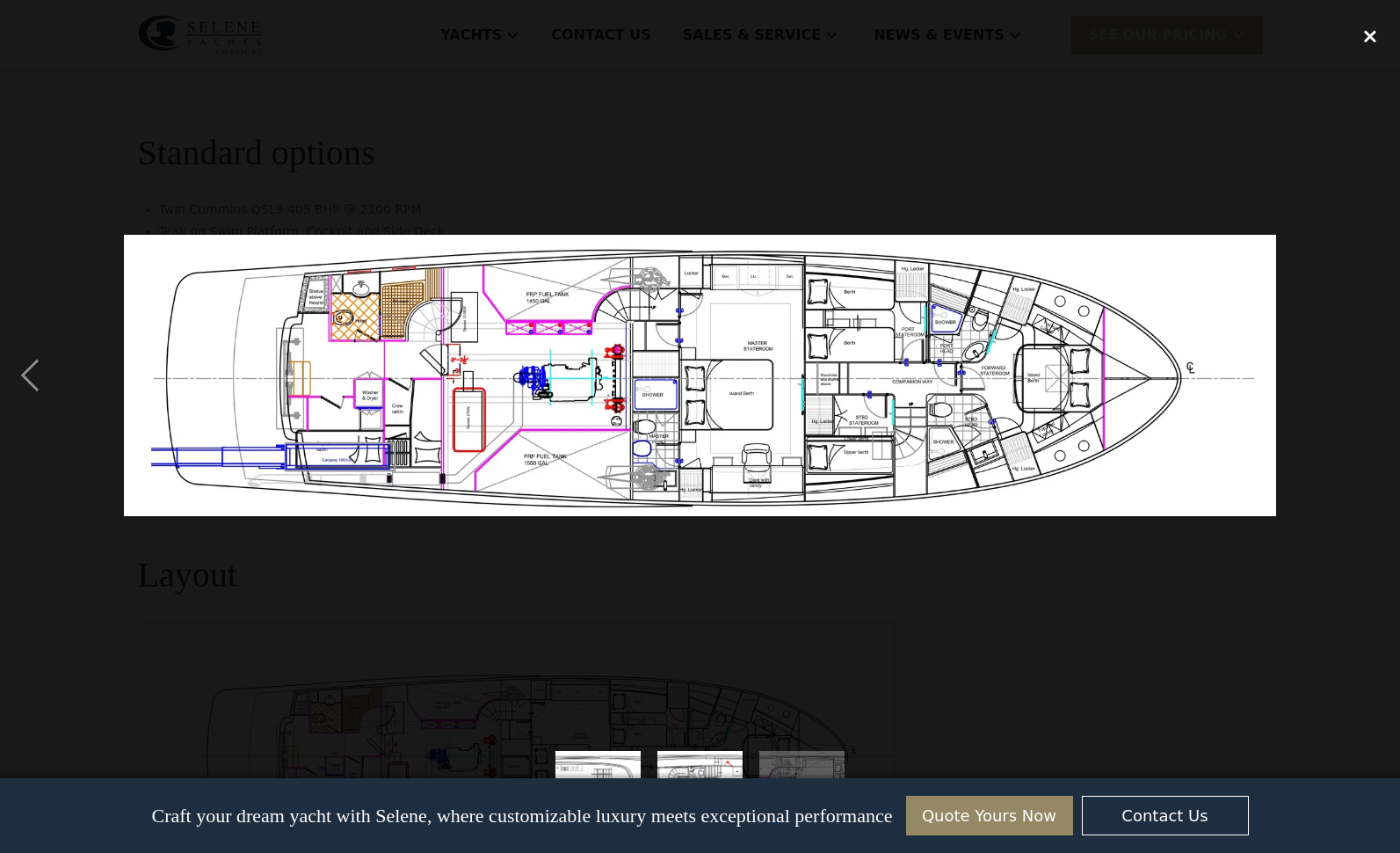
click at [1370, 33] on div "close lightbox" at bounding box center [1370, 36] width 60 height 39
